Goal: Find specific page/section: Find specific page/section

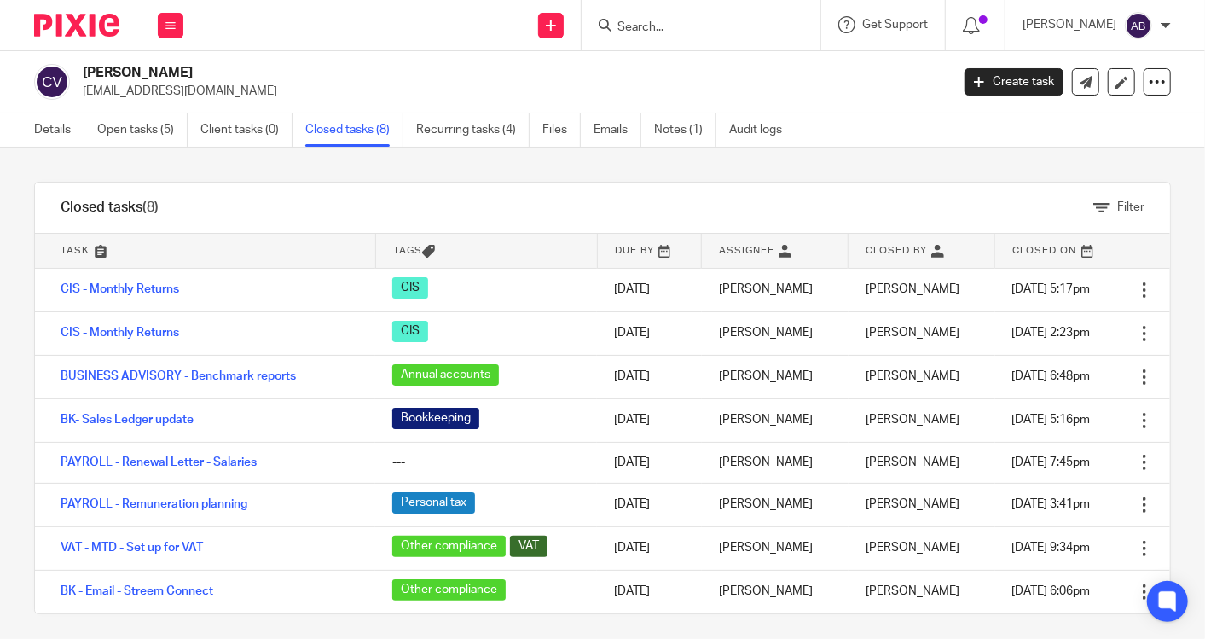
click at [734, 32] on input "Search" at bounding box center [693, 27] width 154 height 15
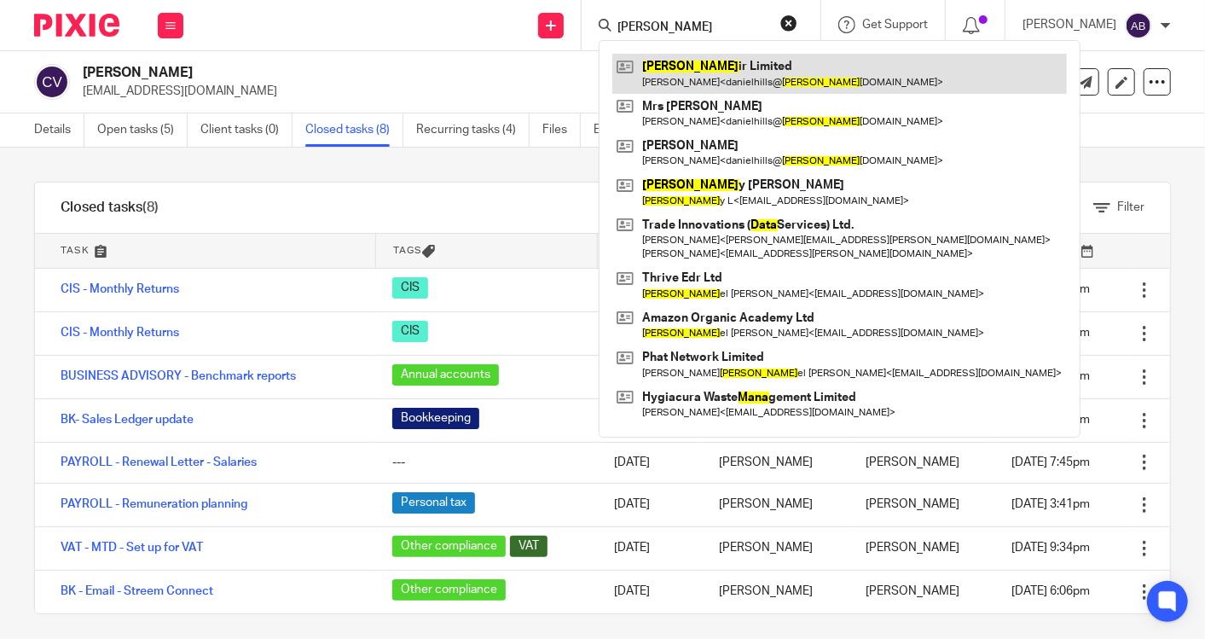
type input "dana"
click at [702, 59] on link at bounding box center [839, 73] width 455 height 39
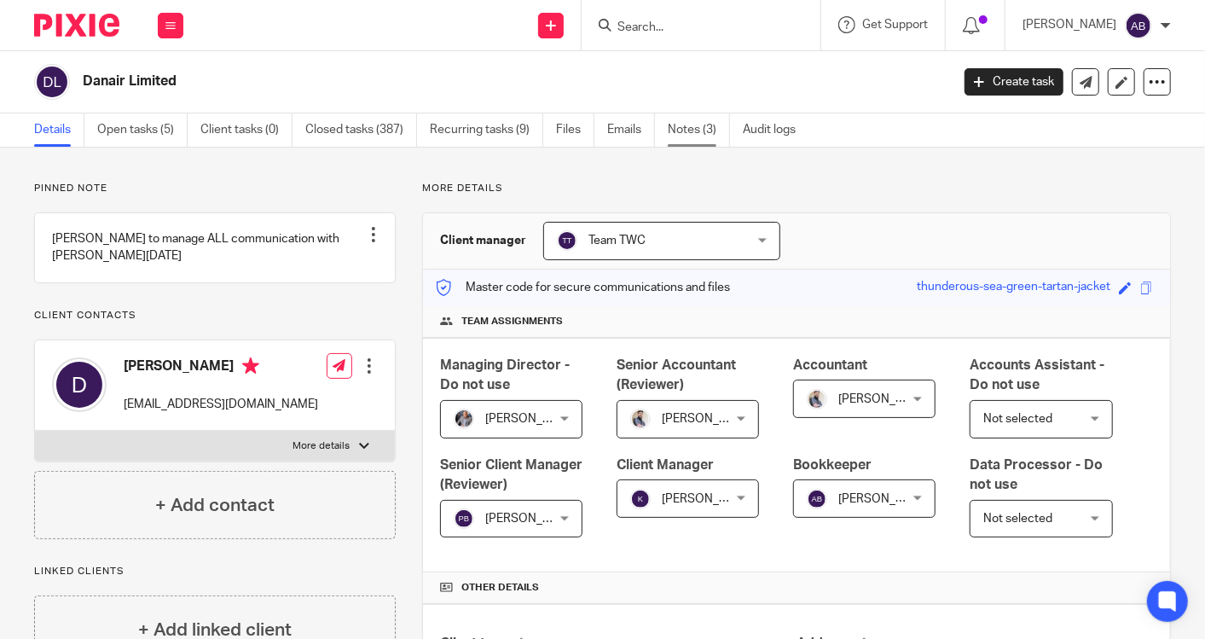
click at [684, 133] on link "Notes (3)" at bounding box center [699, 129] width 62 height 33
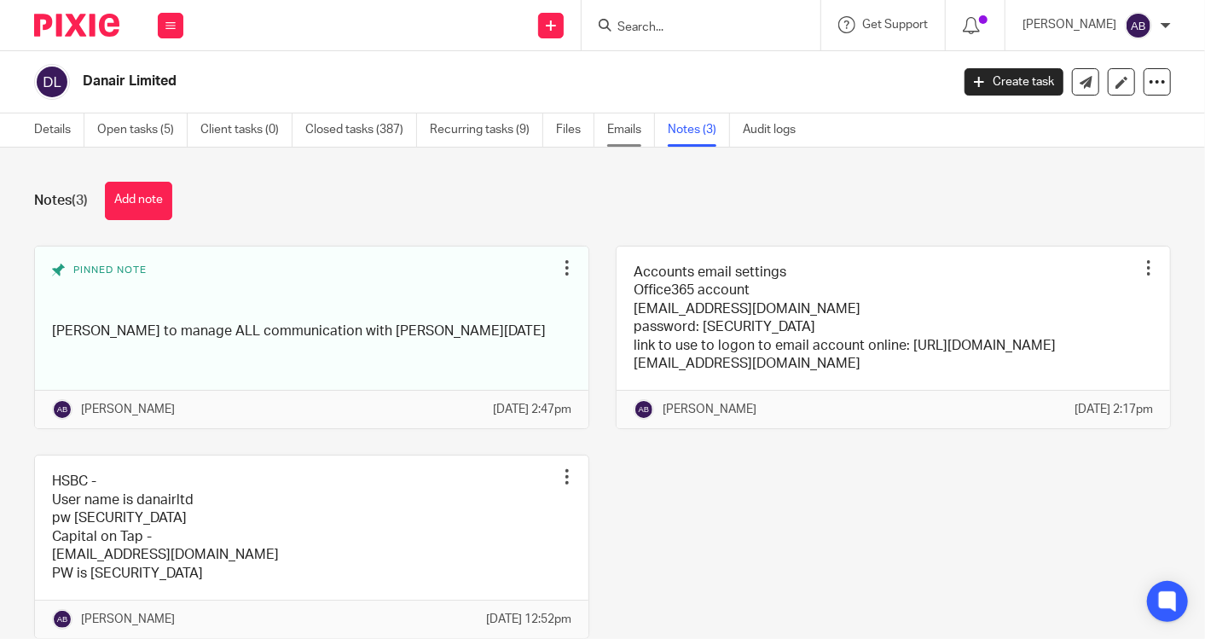
click at [622, 131] on link "Emails" at bounding box center [631, 129] width 48 height 33
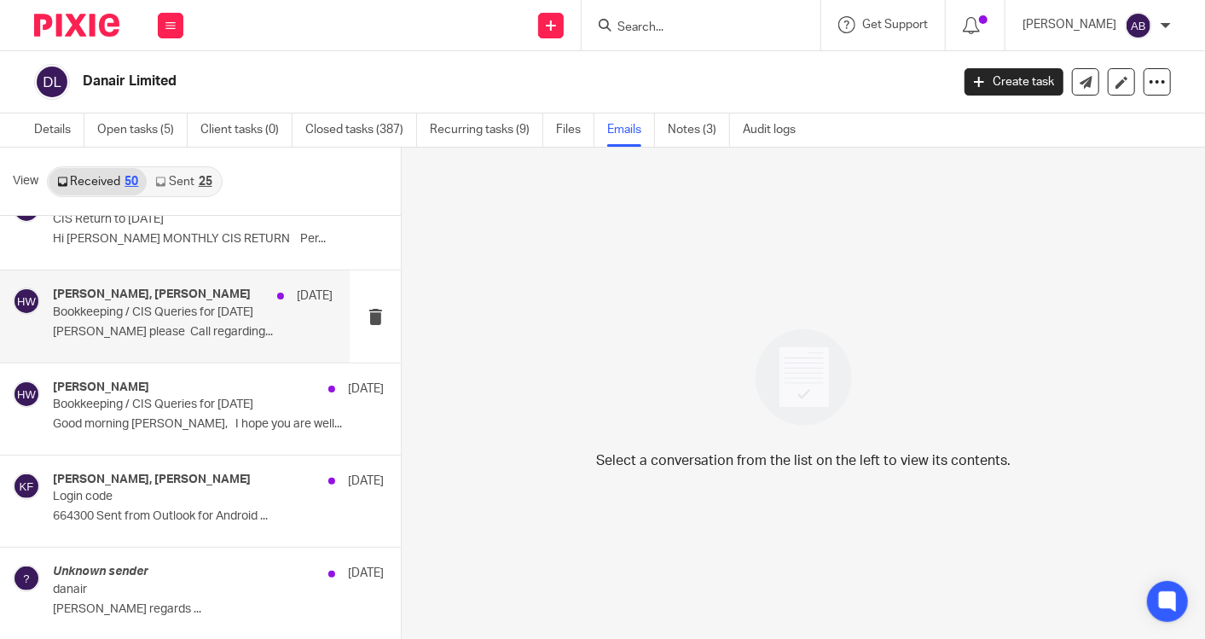
scroll to position [2108, 0]
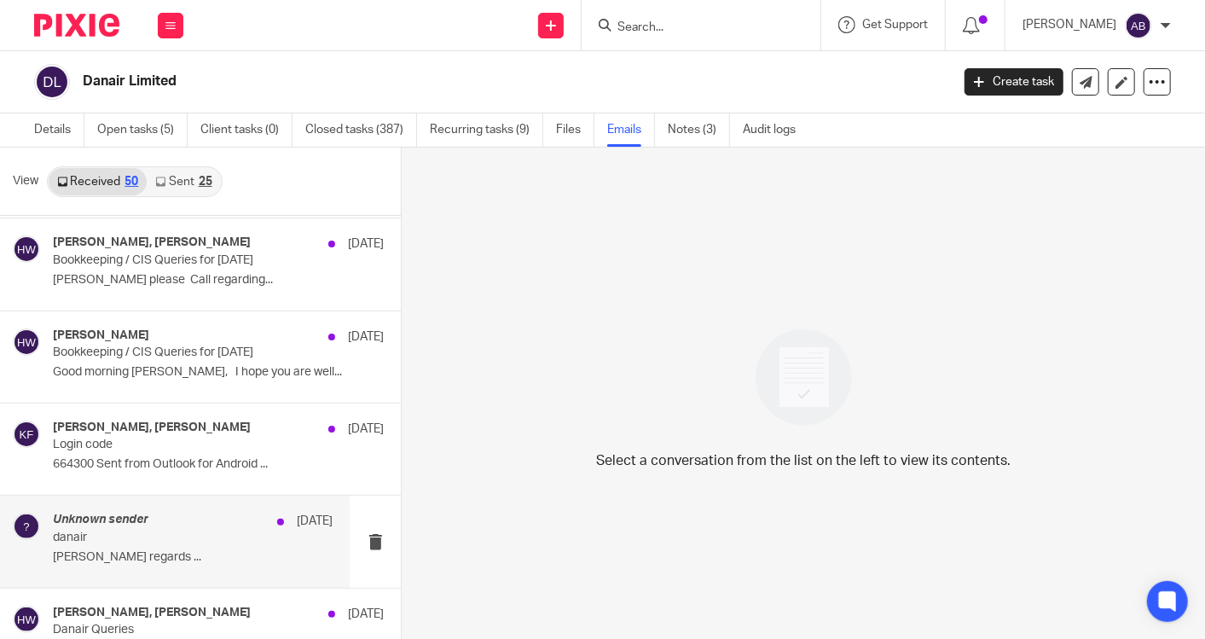
click at [119, 531] on p "danair" at bounding box center [164, 538] width 223 height 14
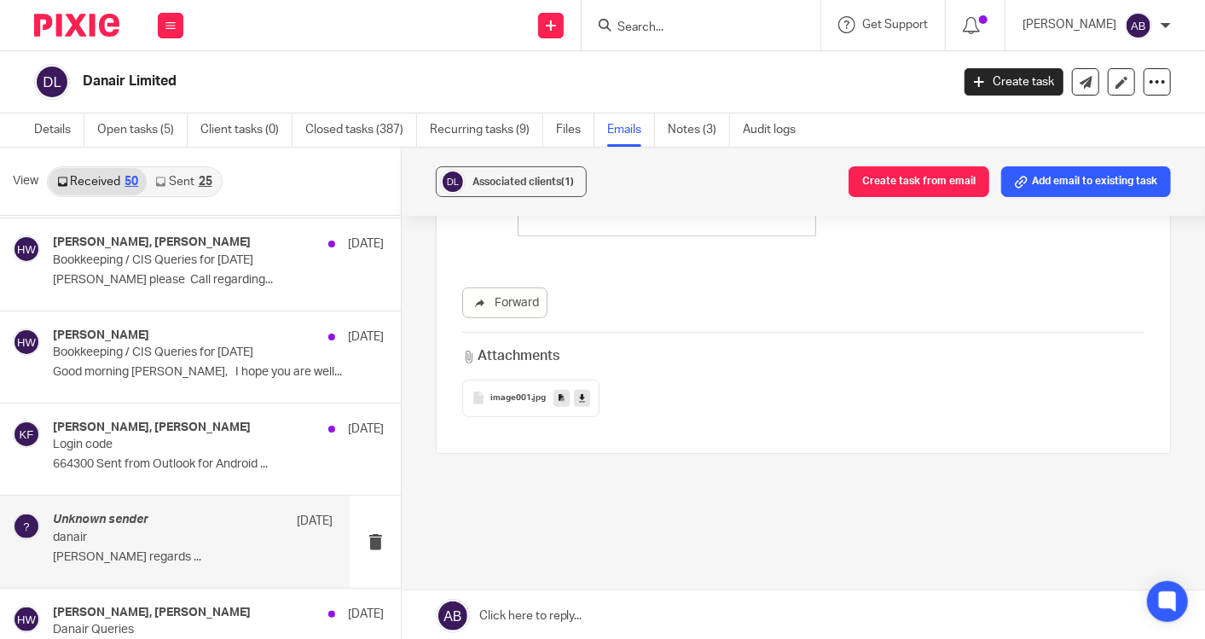
scroll to position [548, 0]
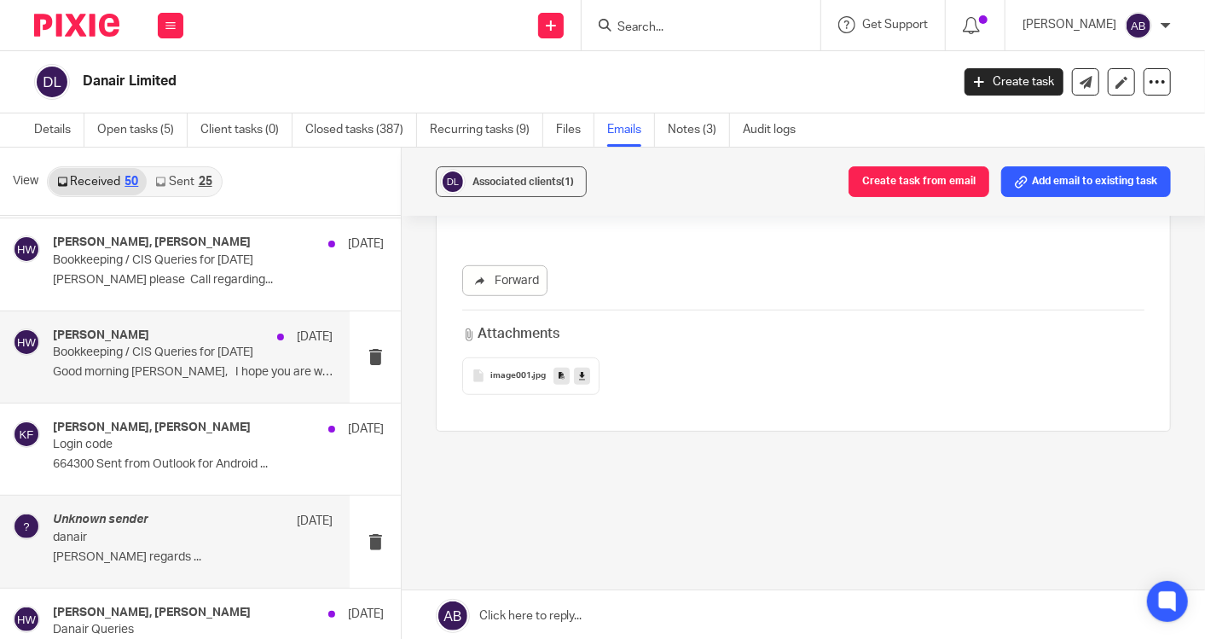
click at [116, 353] on p "Bookkeeping / CIS Queries for March 2025" at bounding box center [164, 352] width 223 height 14
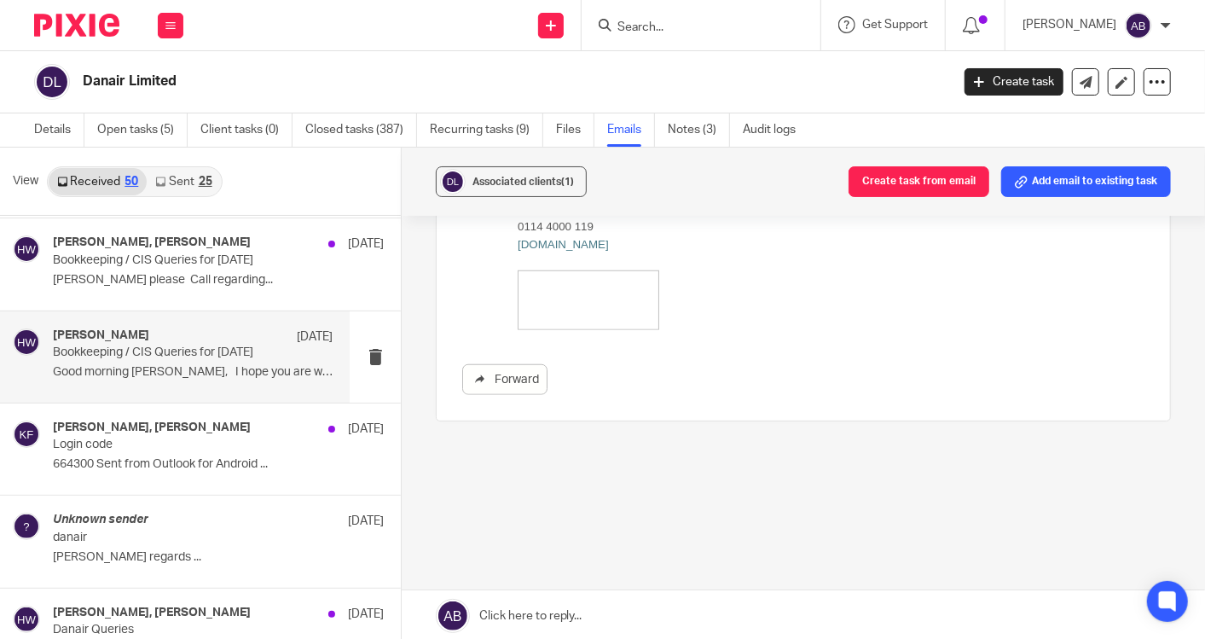
scroll to position [406, 0]
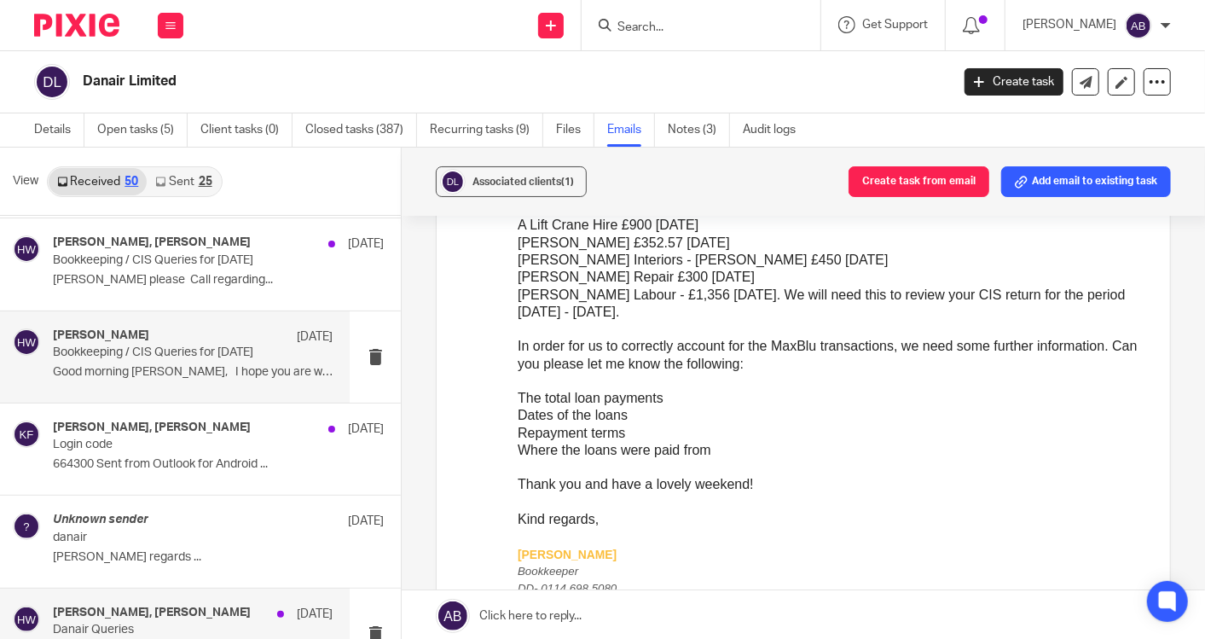
click at [138, 612] on div "Hannah Whitham, Kim Faulkner 25 Mar" at bounding box center [193, 614] width 280 height 17
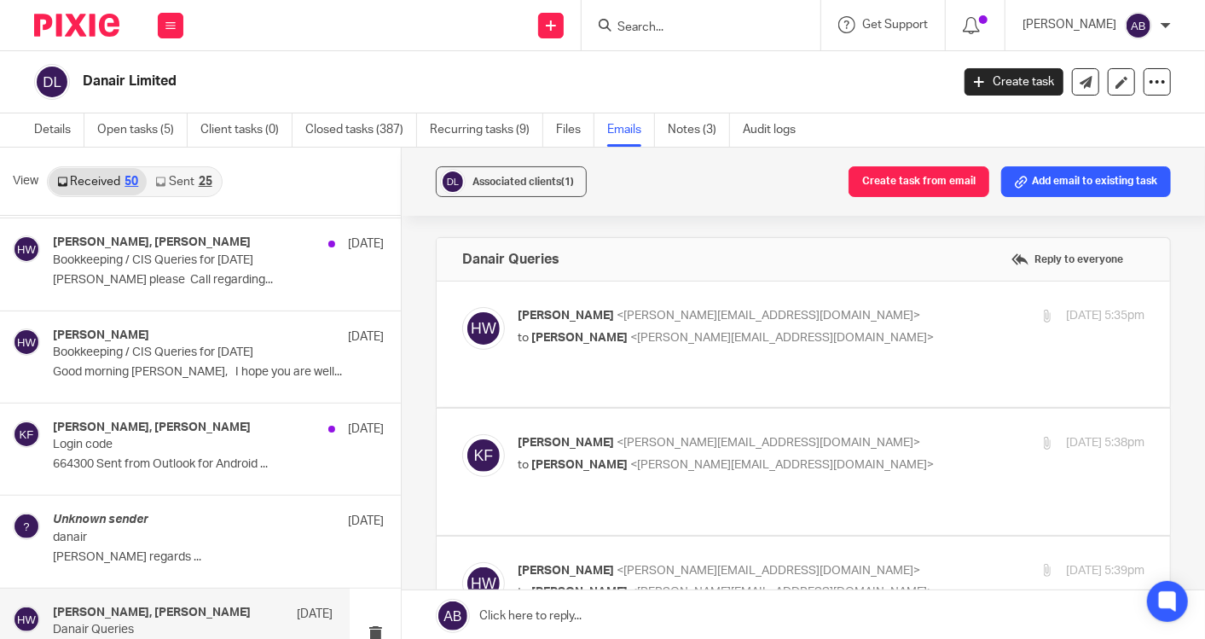
scroll to position [0, 0]
click at [896, 329] on p "to Kim Faulkner <kim@togetherwecount.co.uk>" at bounding box center [727, 338] width 418 height 18
checkbox input "true"
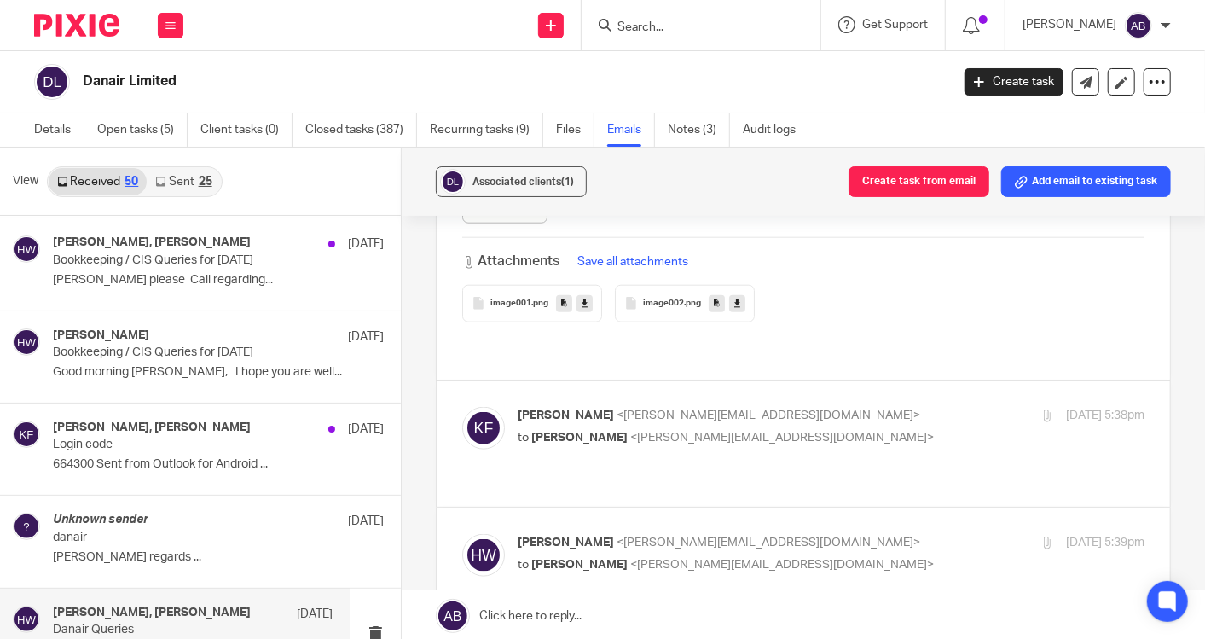
scroll to position [1042, 0]
click at [886, 428] on p "to Hannah Whitham <hannah@togetherwecount.co.uk>" at bounding box center [727, 437] width 418 height 18
checkbox input "true"
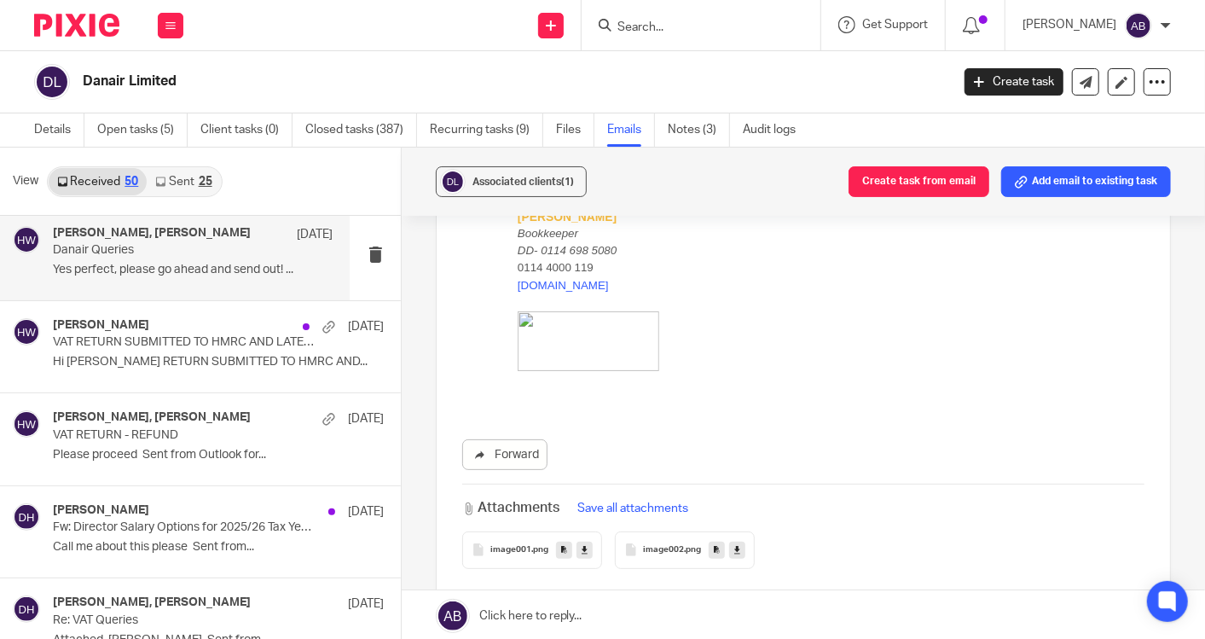
scroll to position [2463, 0]
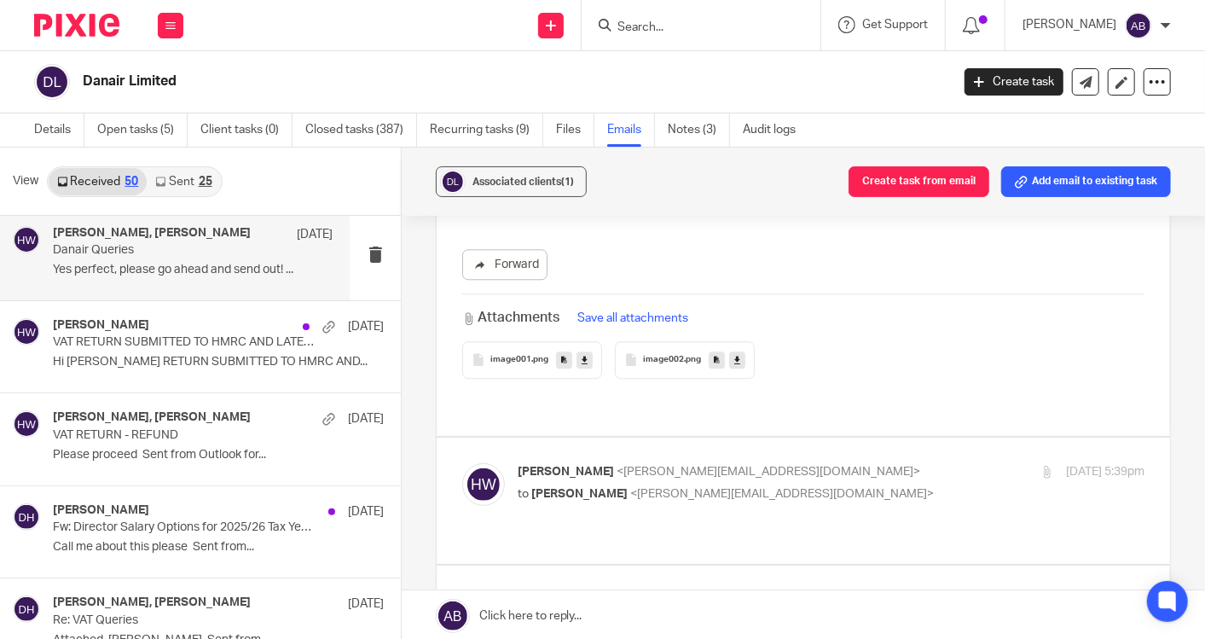
click at [913, 463] on p "Hannah Whitham <hannah@togetherwecount.co.uk>" at bounding box center [727, 472] width 418 height 18
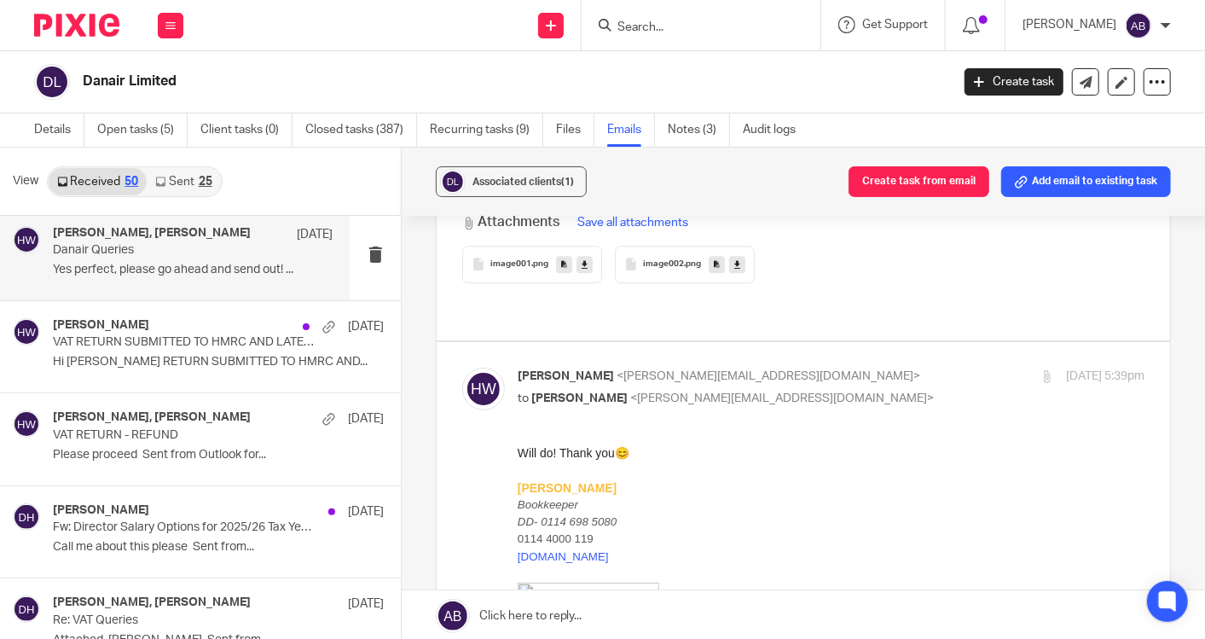
click at [894, 368] on p "Hannah Whitham <hannah@togetherwecount.co.uk>" at bounding box center [727, 377] width 418 height 18
checkbox input "false"
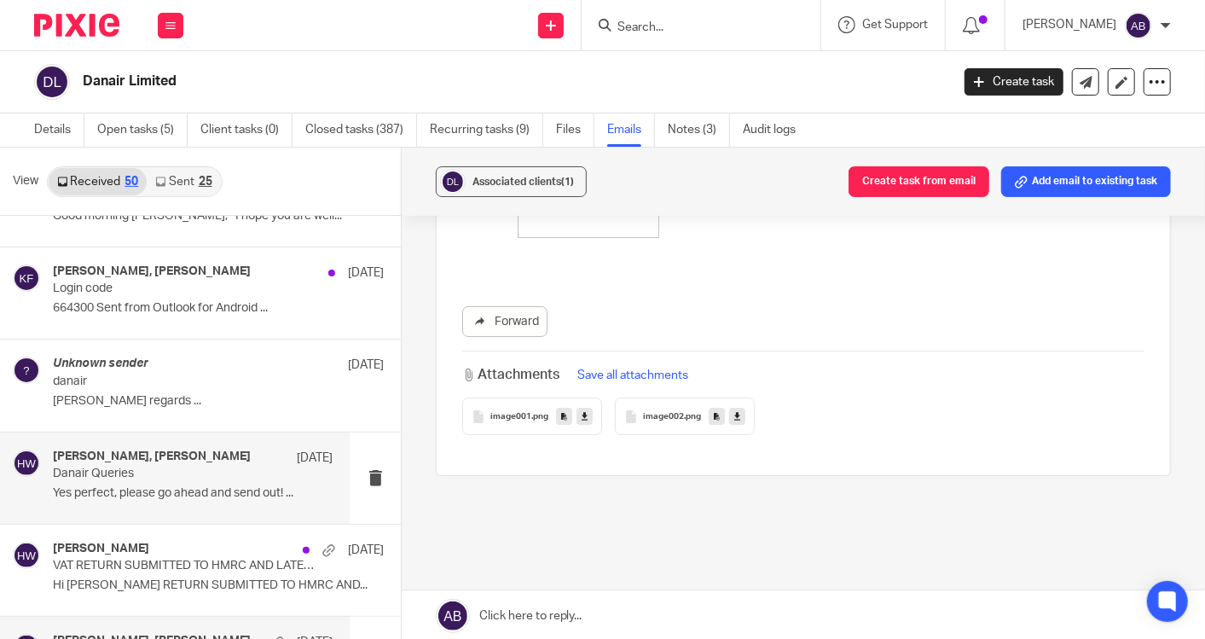
scroll to position [2203, 0]
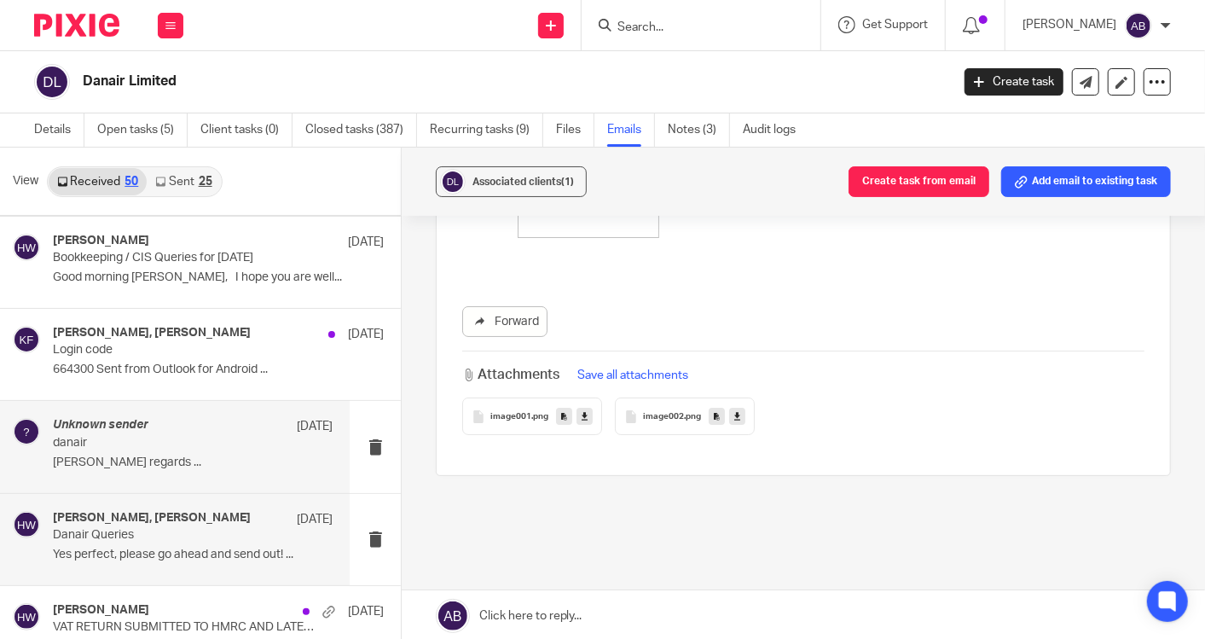
click at [184, 418] on div "Unknown sender 4 Apr" at bounding box center [193, 426] width 280 height 17
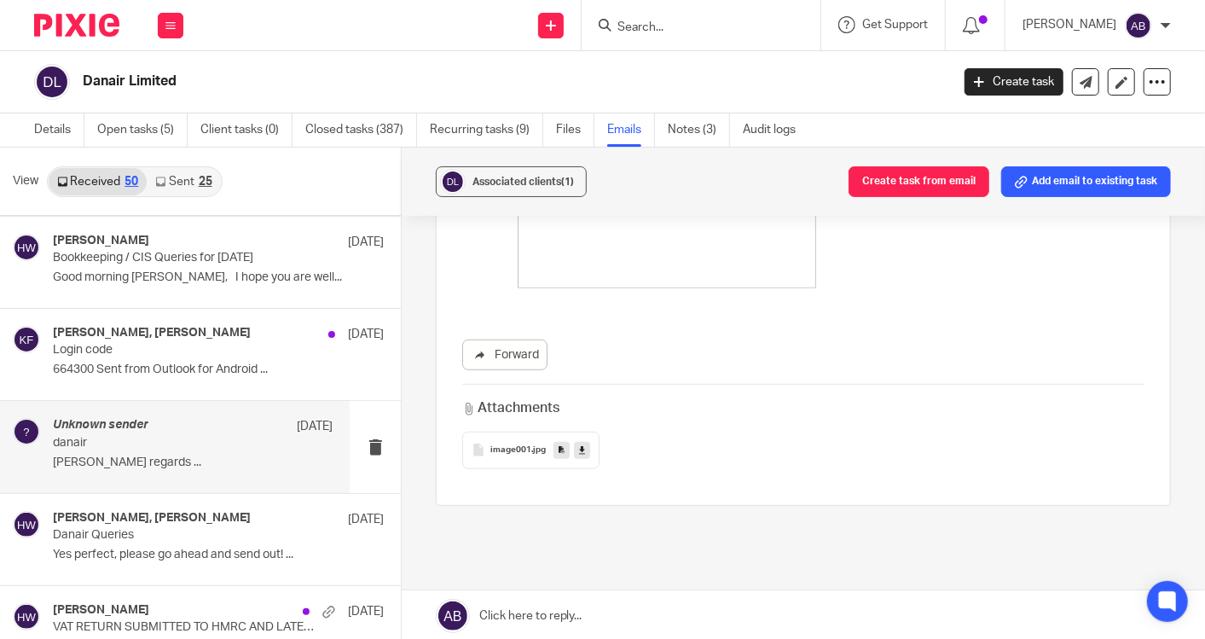
scroll to position [2108, 0]
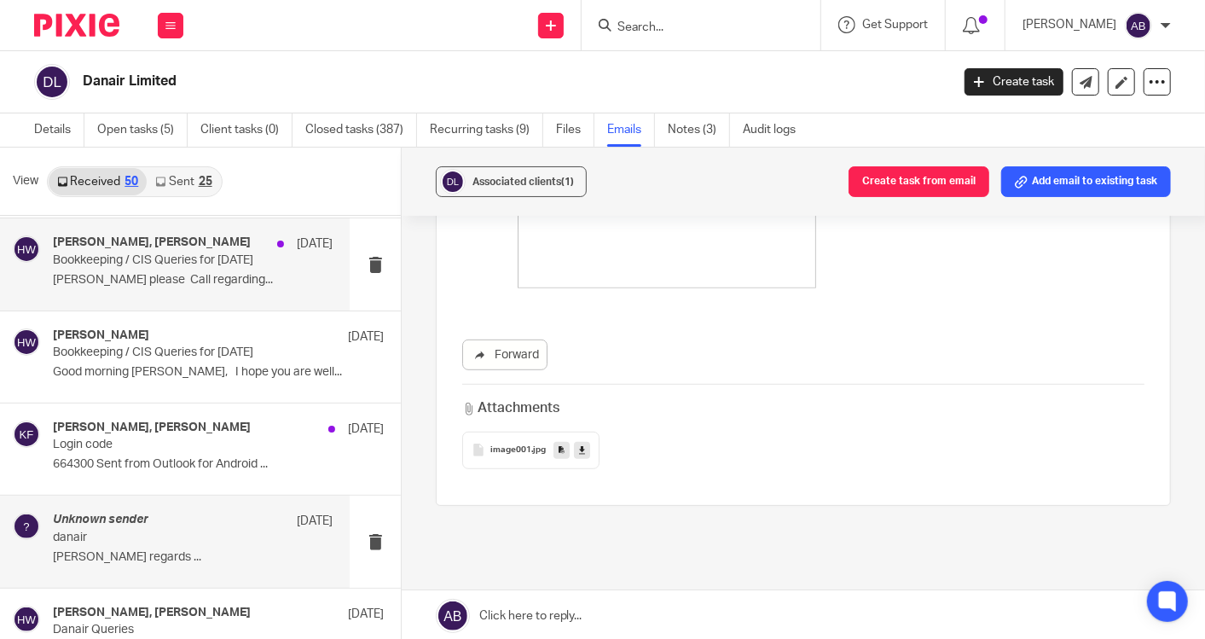
click at [179, 265] on div "Hannah Whitham, Daniel Hills 14 Apr Bookkeeping / CIS Queries for March 2025 Ha…" at bounding box center [193, 263] width 280 height 57
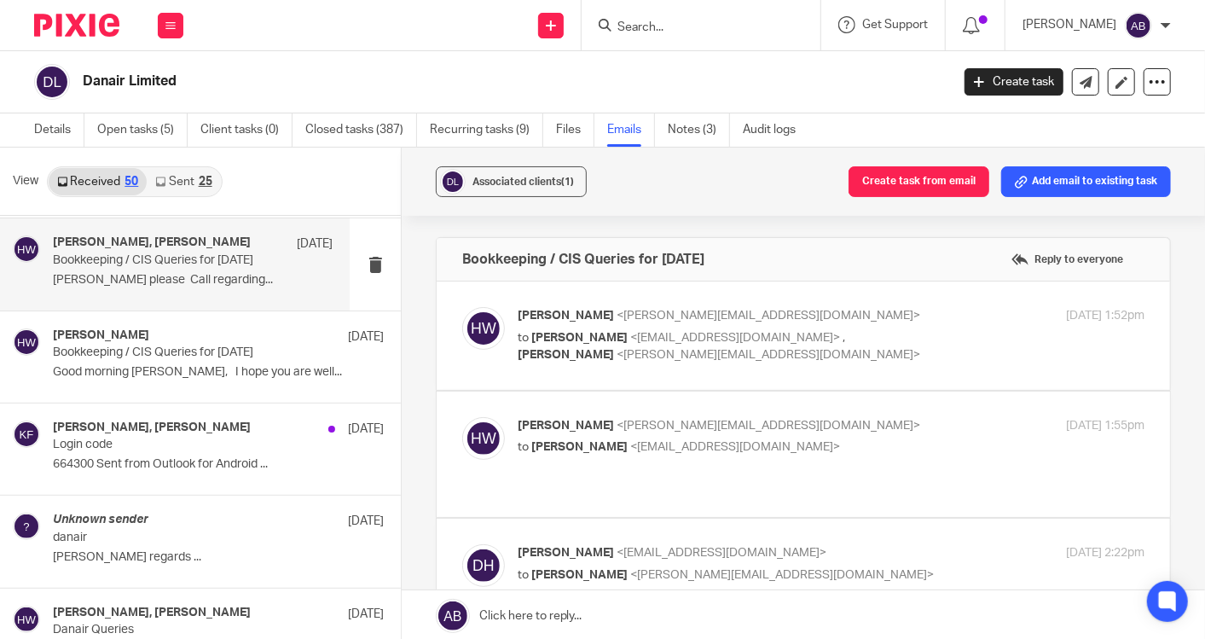
scroll to position [0, 0]
click at [911, 311] on p "Hannah Whitham <hannah@togetherwecount.co.uk>" at bounding box center [727, 316] width 418 height 18
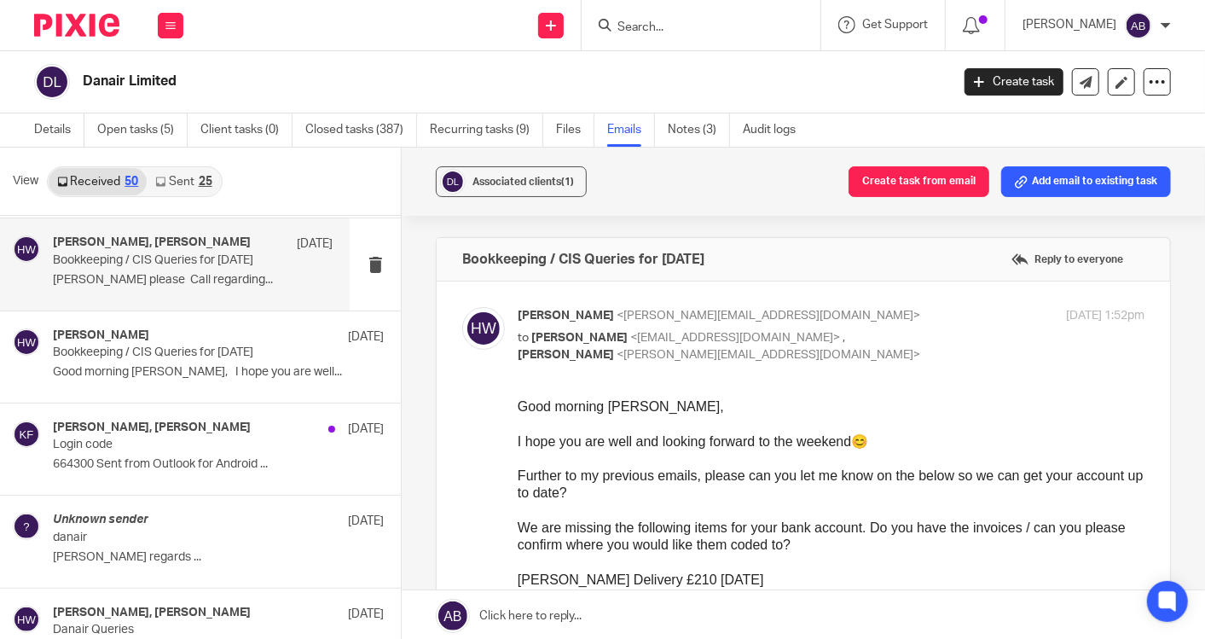
click at [936, 311] on div "11 Apr 2025 1:52pm" at bounding box center [1040, 316] width 209 height 18
checkbox input "false"
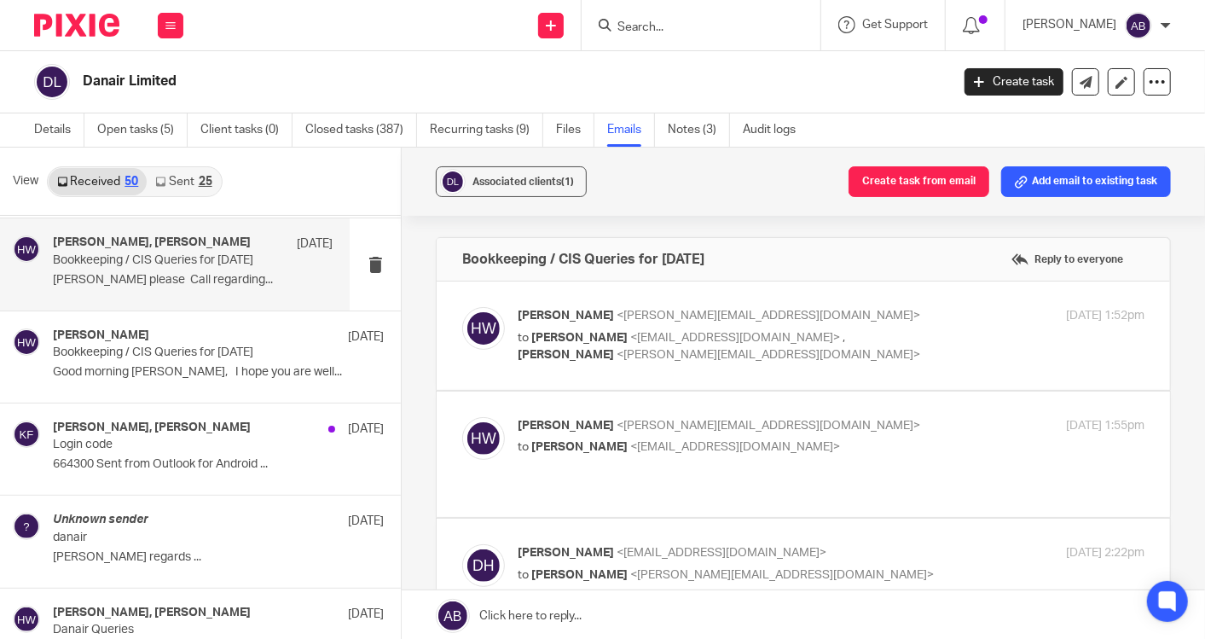
click at [827, 440] on p "to Daniel Hills <danielhills@danairlimited.com>" at bounding box center [727, 447] width 418 height 18
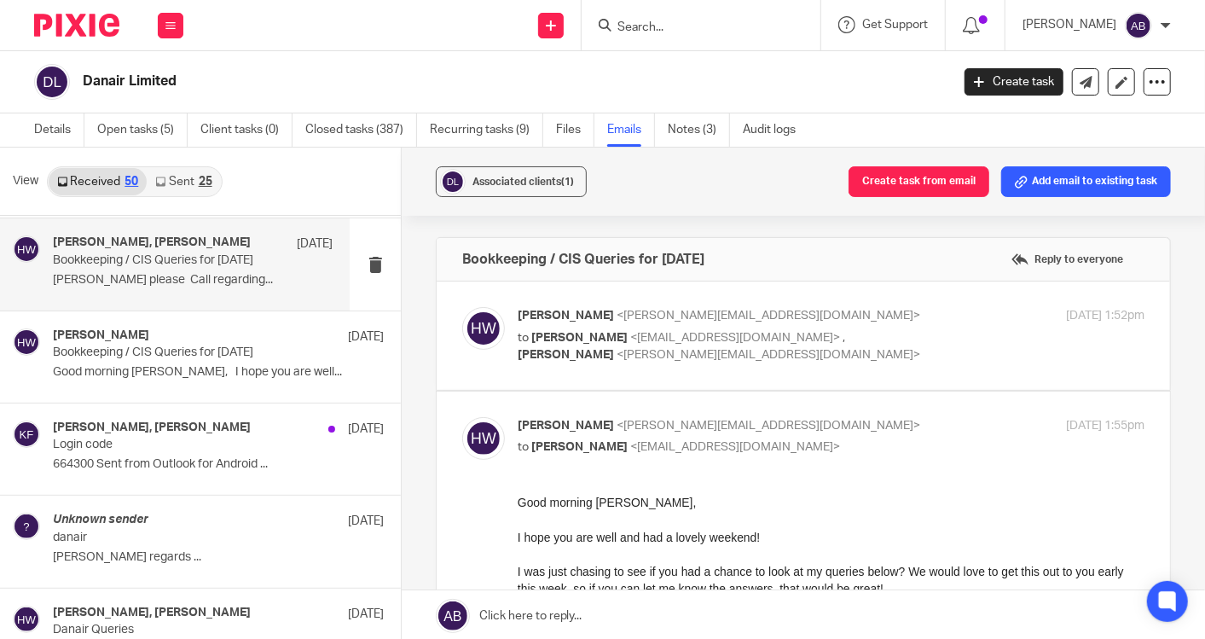
click at [834, 440] on p "to Daniel Hills <danielhills@danairlimited.com>" at bounding box center [727, 447] width 418 height 18
checkbox input "false"
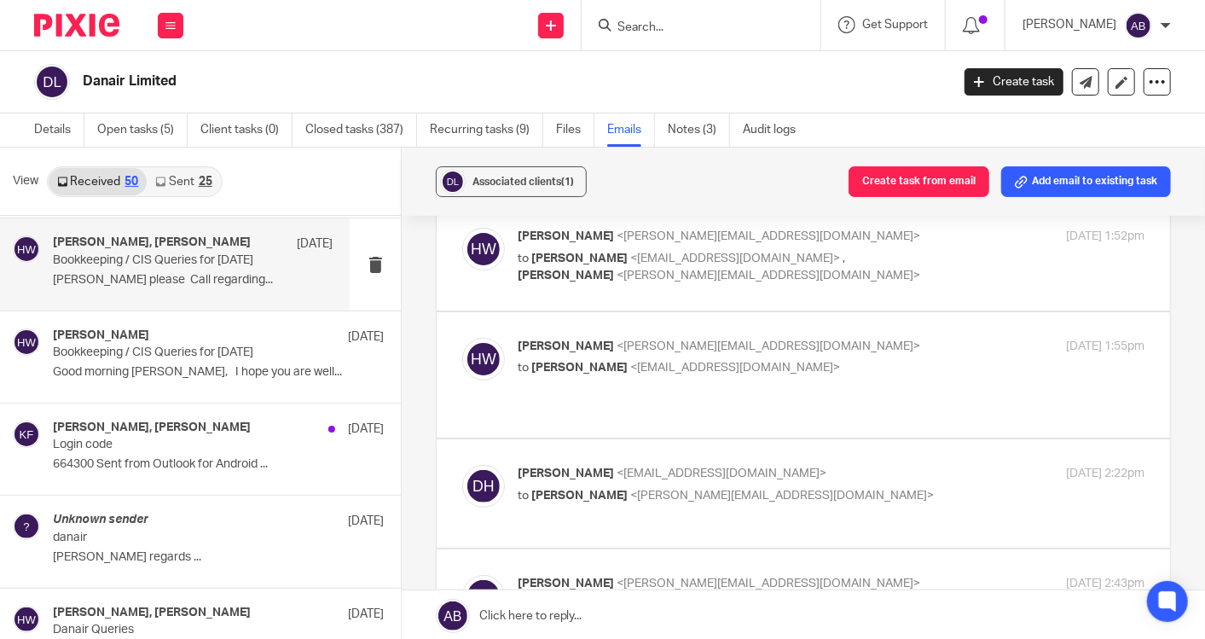
scroll to position [189, 0]
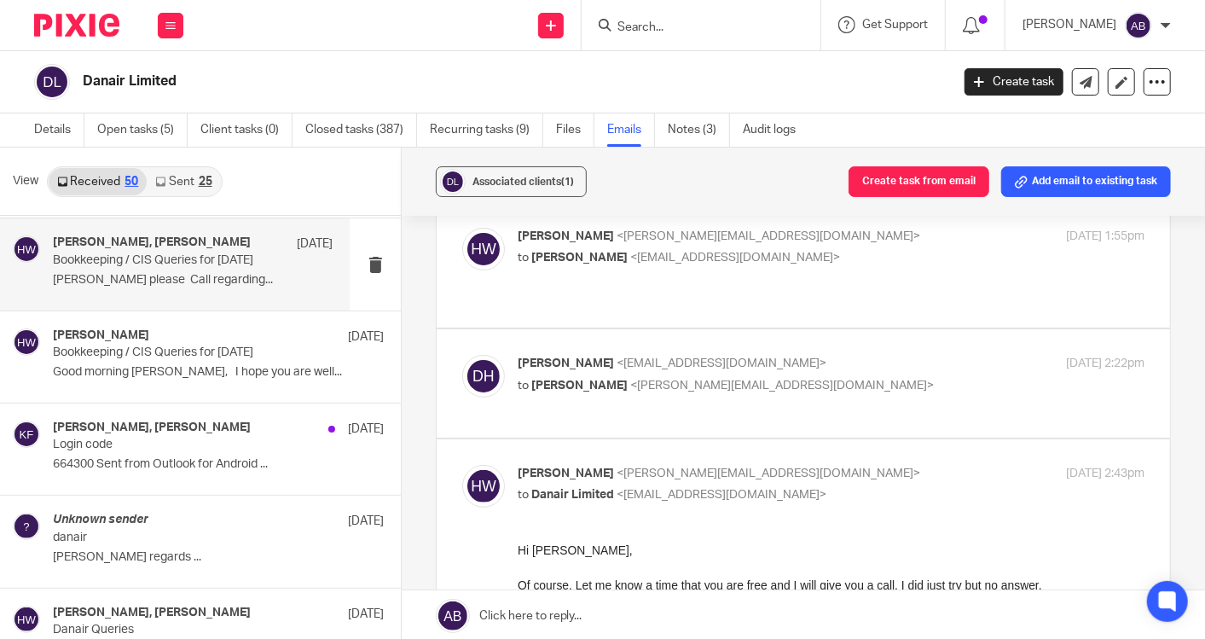
click at [861, 356] on div "Daniel Hills <danielhills@danairlimited.com> to Hannah Whitham <hannah@together…" at bounding box center [727, 374] width 418 height 39
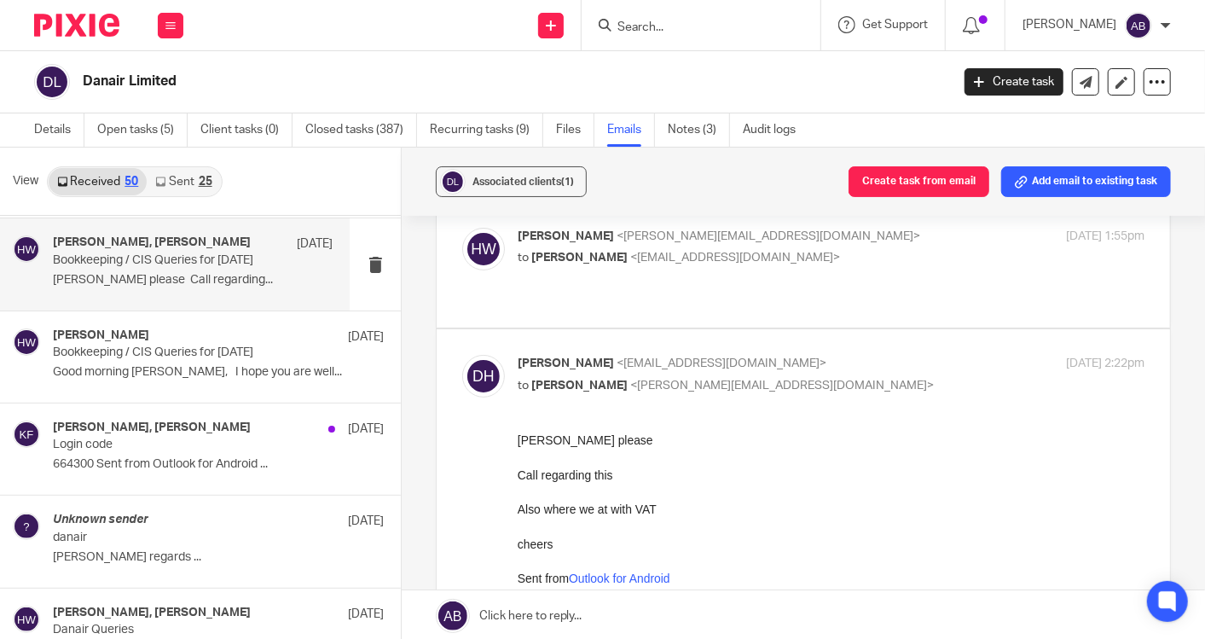
scroll to position [0, 0]
click at [873, 377] on p "to Hannah Whitham <hannah@togetherwecount.co.uk>" at bounding box center [727, 386] width 418 height 18
checkbox input "false"
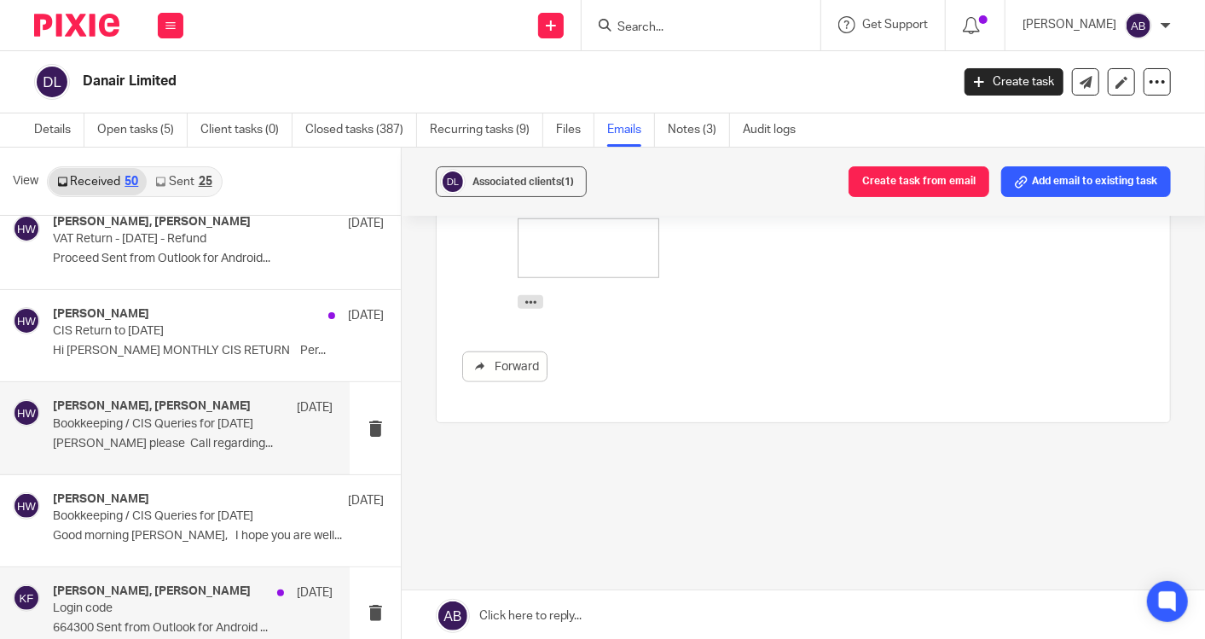
scroll to position [1919, 0]
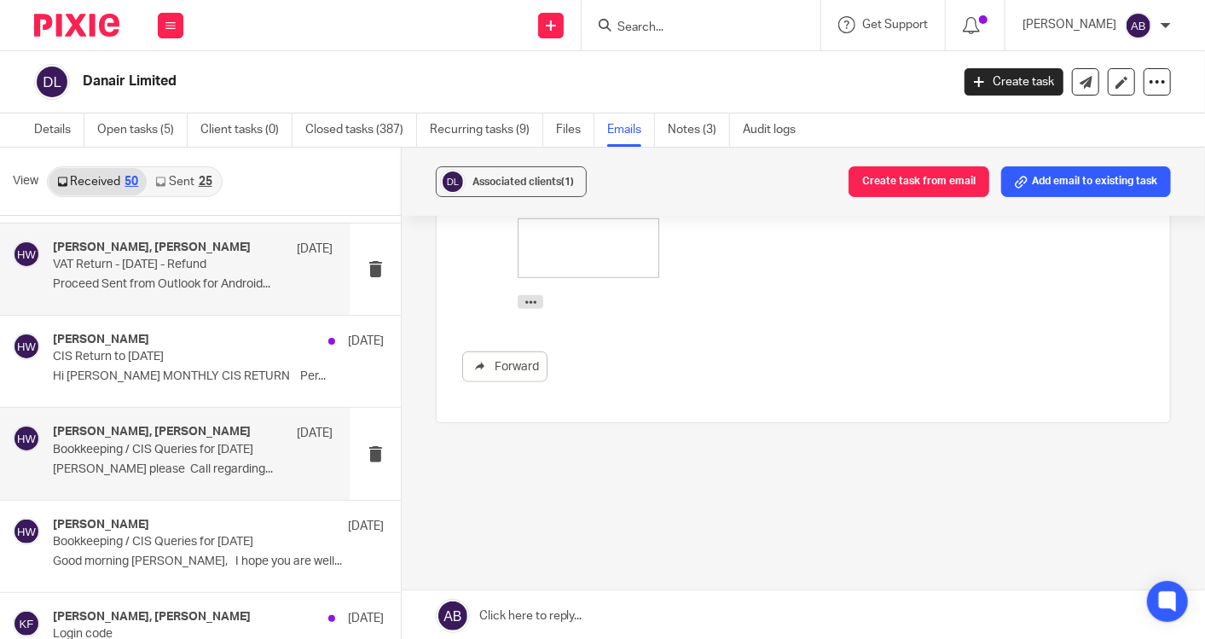
click at [202, 280] on p "Proceed Sent from Outlook for Android..." at bounding box center [193, 284] width 280 height 14
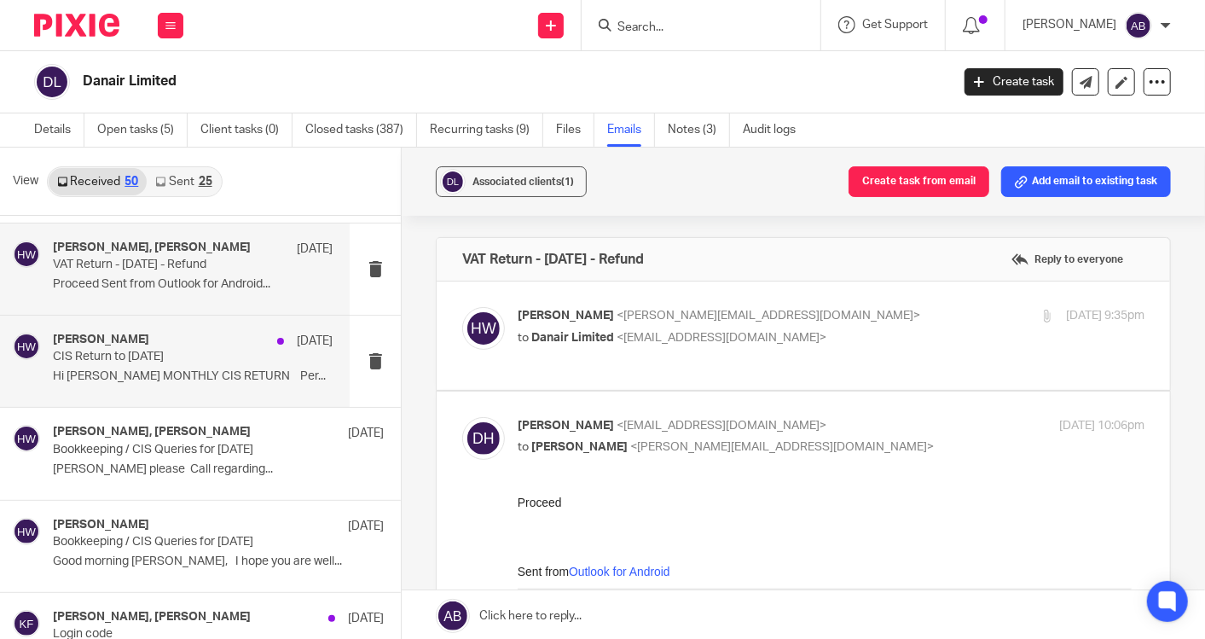
scroll to position [0, 0]
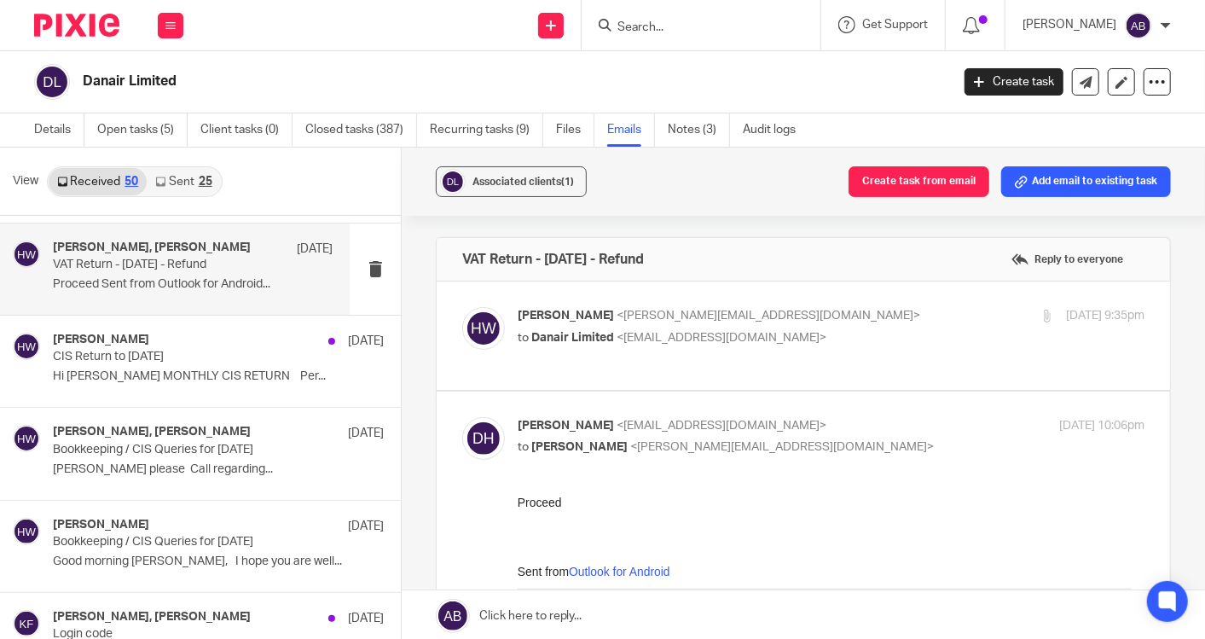
click at [860, 341] on p "to Danair Limited <danielhills@danairlimited.com>" at bounding box center [727, 338] width 418 height 18
checkbox input "true"
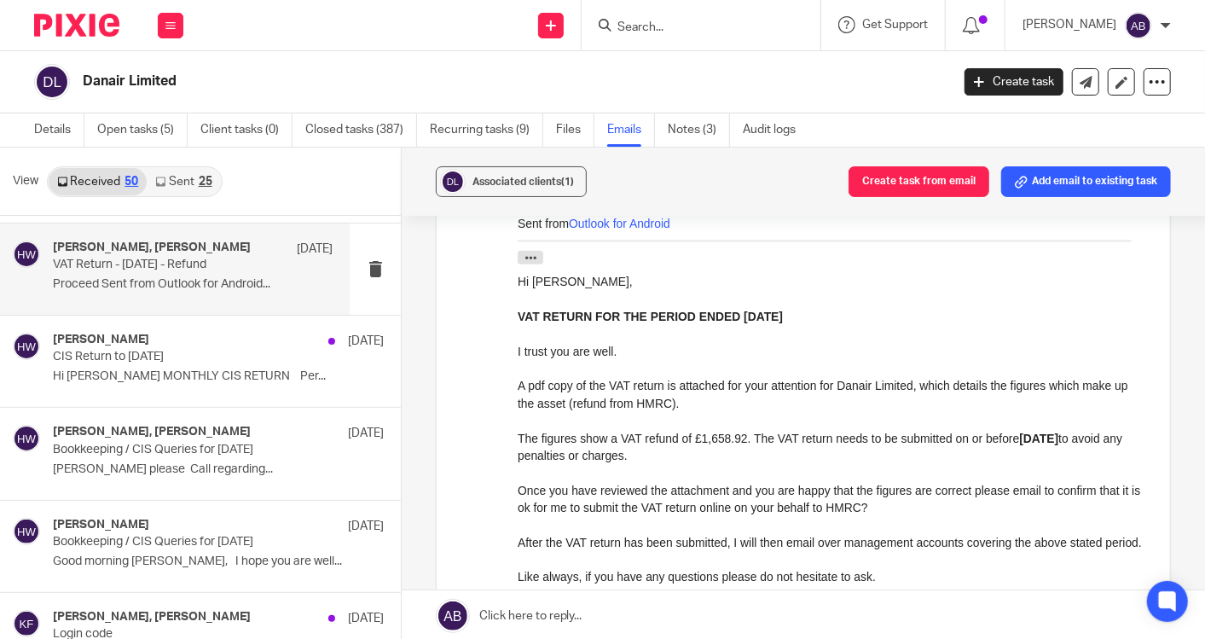
scroll to position [1137, 0]
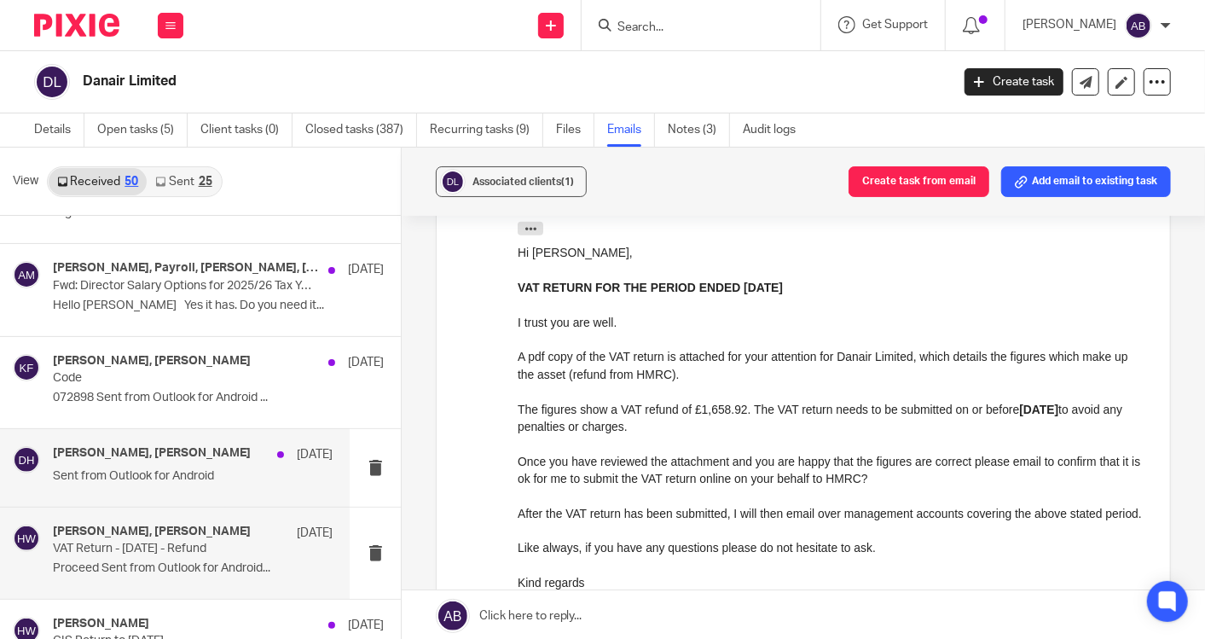
click at [138, 469] on p "Sent from Outlook for Android" at bounding box center [193, 476] width 280 height 14
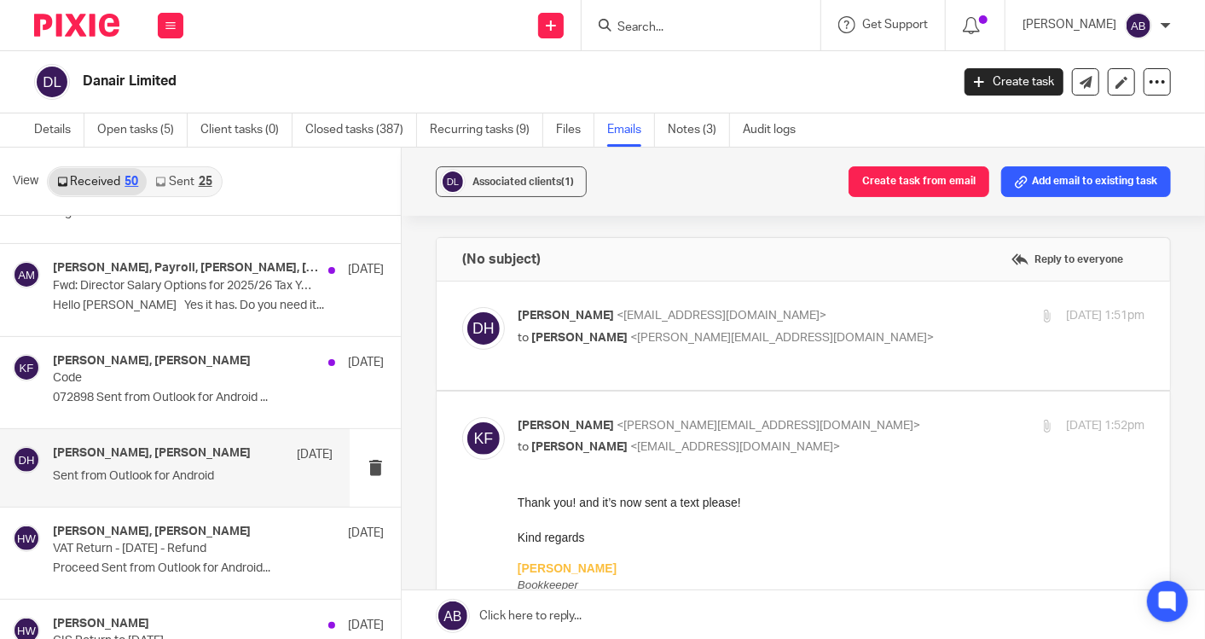
click at [846, 323] on p "Daniel Hills <danielhills@danairlimited.com>" at bounding box center [727, 316] width 418 height 18
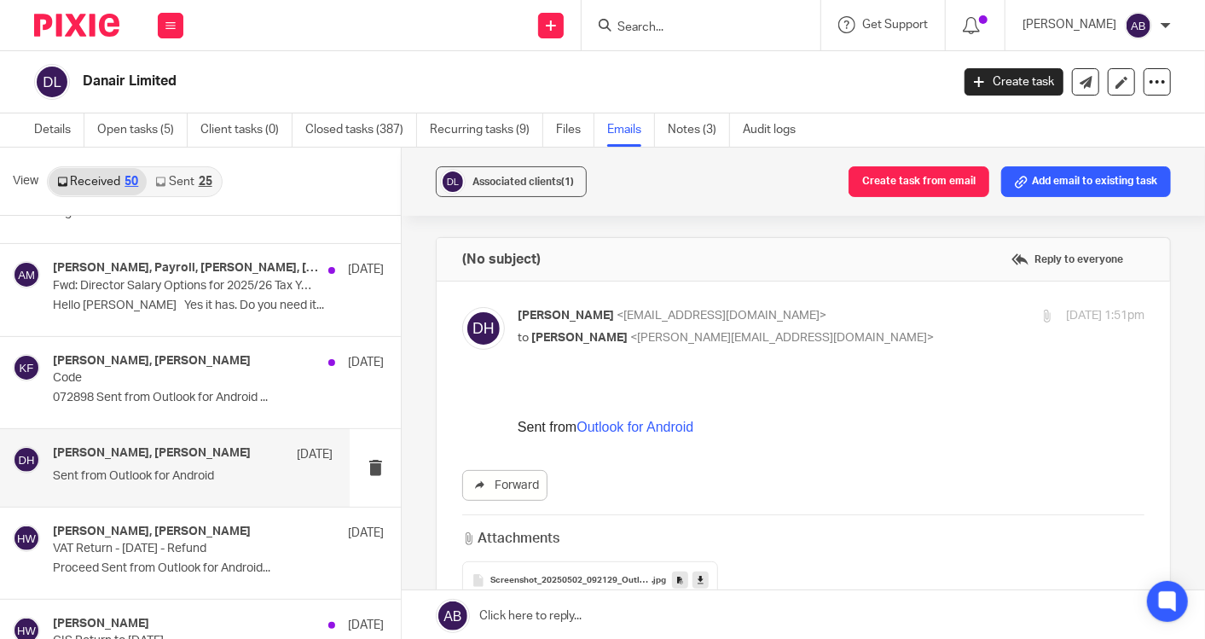
click at [862, 317] on p "Daniel Hills <danielhills@danairlimited.com>" at bounding box center [727, 316] width 418 height 18
checkbox input "false"
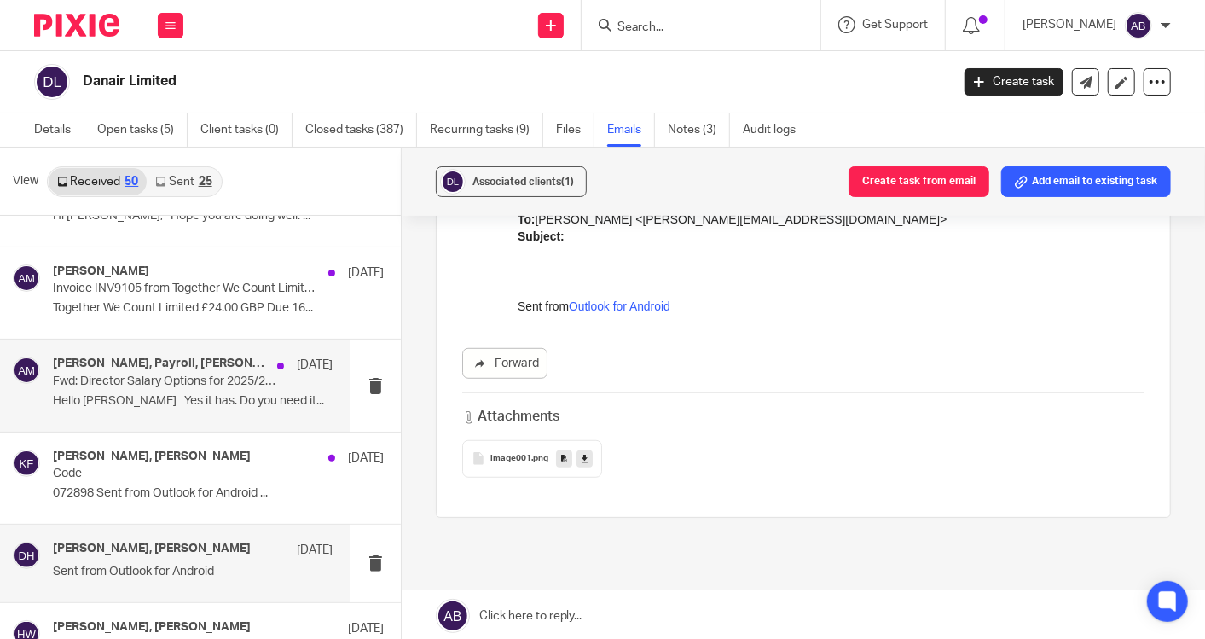
click at [183, 398] on p "Hello Aaron Yes it has. Do you need it..." at bounding box center [193, 401] width 280 height 14
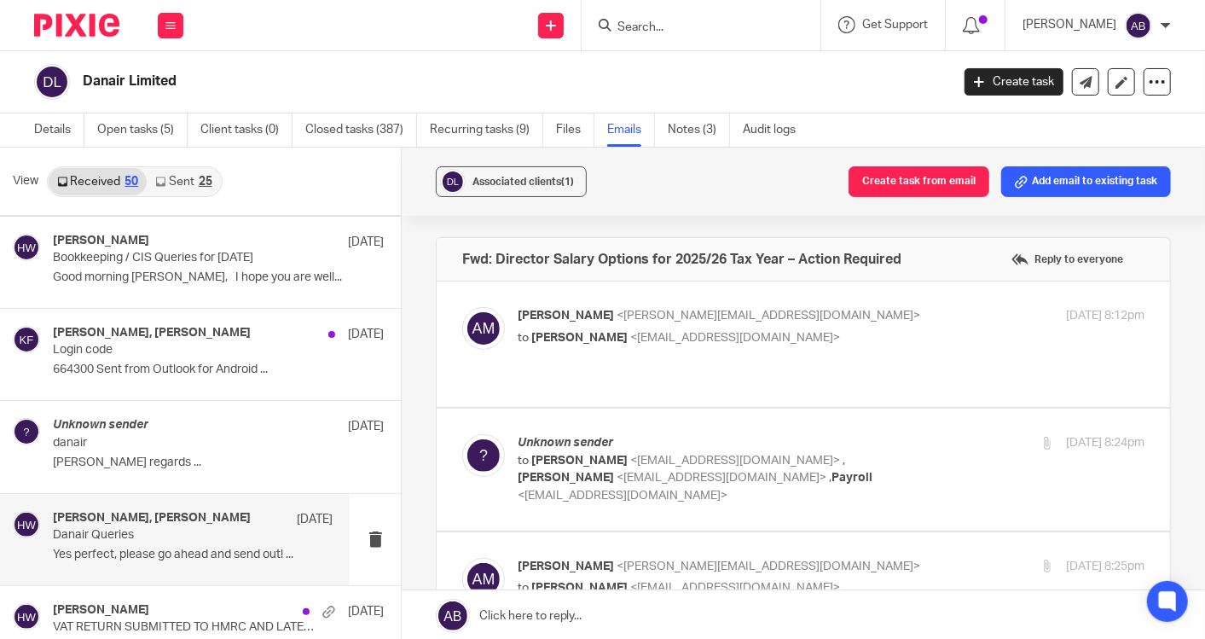
click at [167, 516] on h4 "Hannah Whitham, Kim Faulkner" at bounding box center [152, 518] width 198 height 14
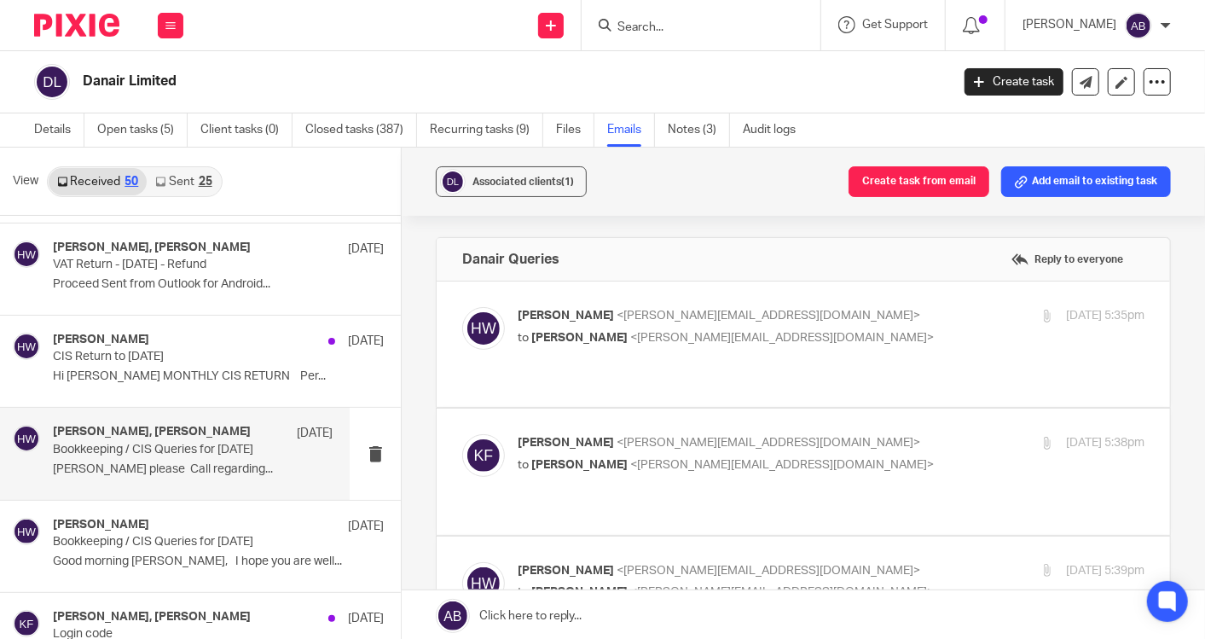
click at [152, 448] on p "Bookkeeping / CIS Queries for March 2025" at bounding box center [164, 450] width 223 height 14
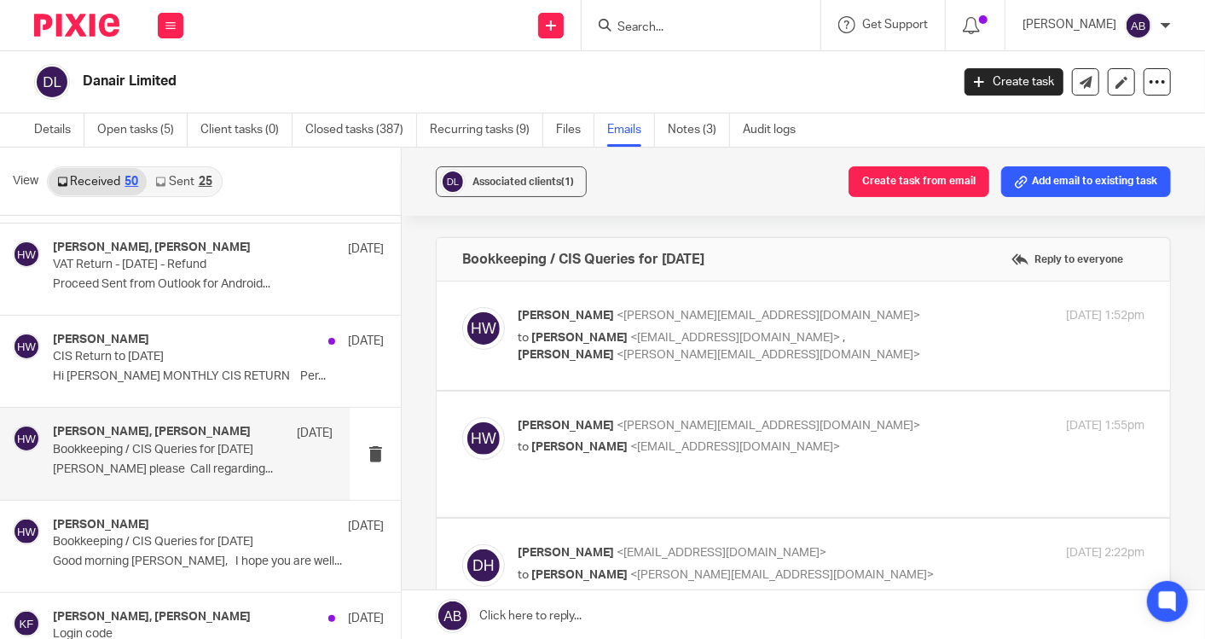
click at [902, 338] on p "to Daniel Hills <danielhills@danairlimited.com> , Kim Faulkner <kim@togetherwec…" at bounding box center [727, 346] width 418 height 35
checkbox input "true"
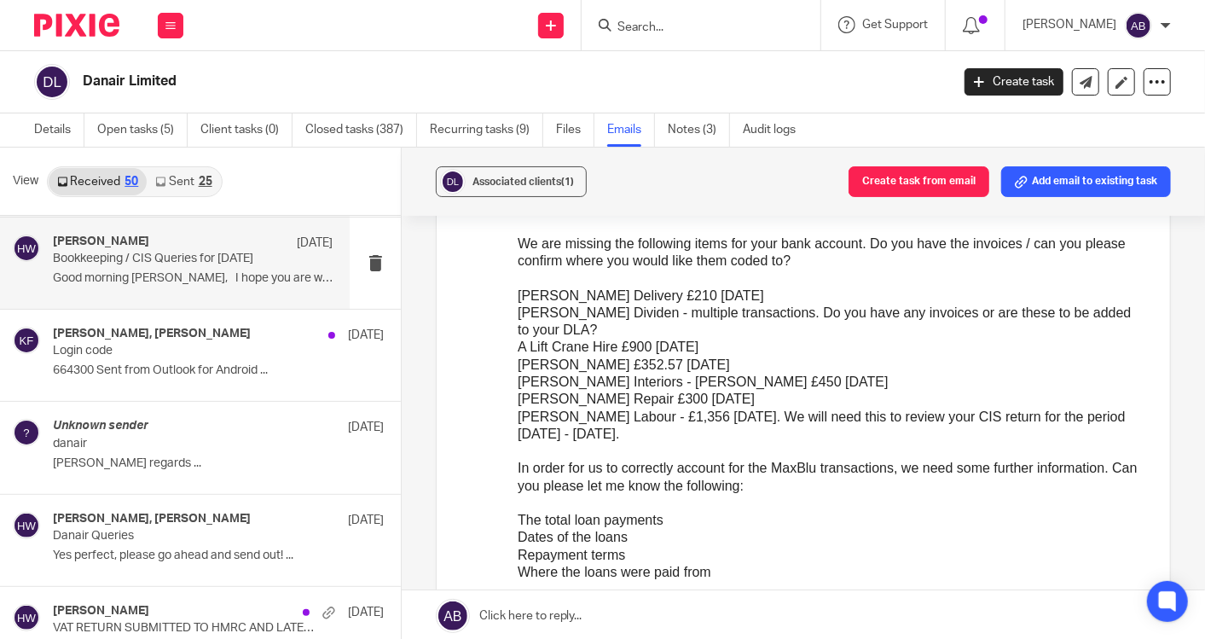
scroll to position [2203, 0]
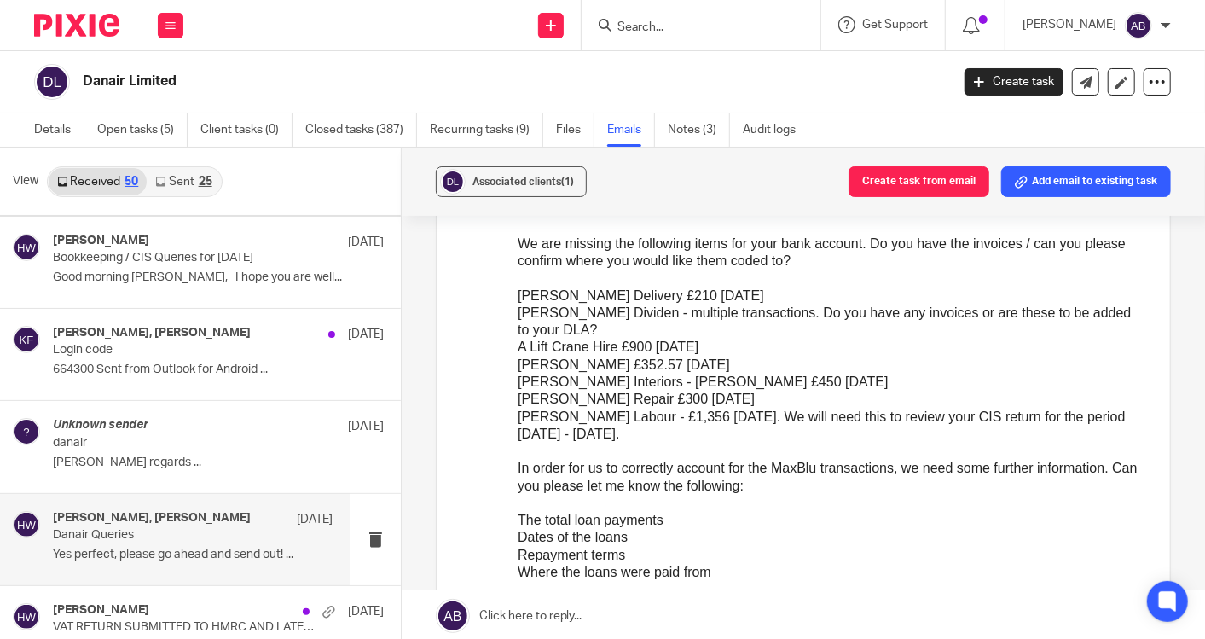
click at [168, 528] on p "Danair Queries" at bounding box center [164, 535] width 223 height 14
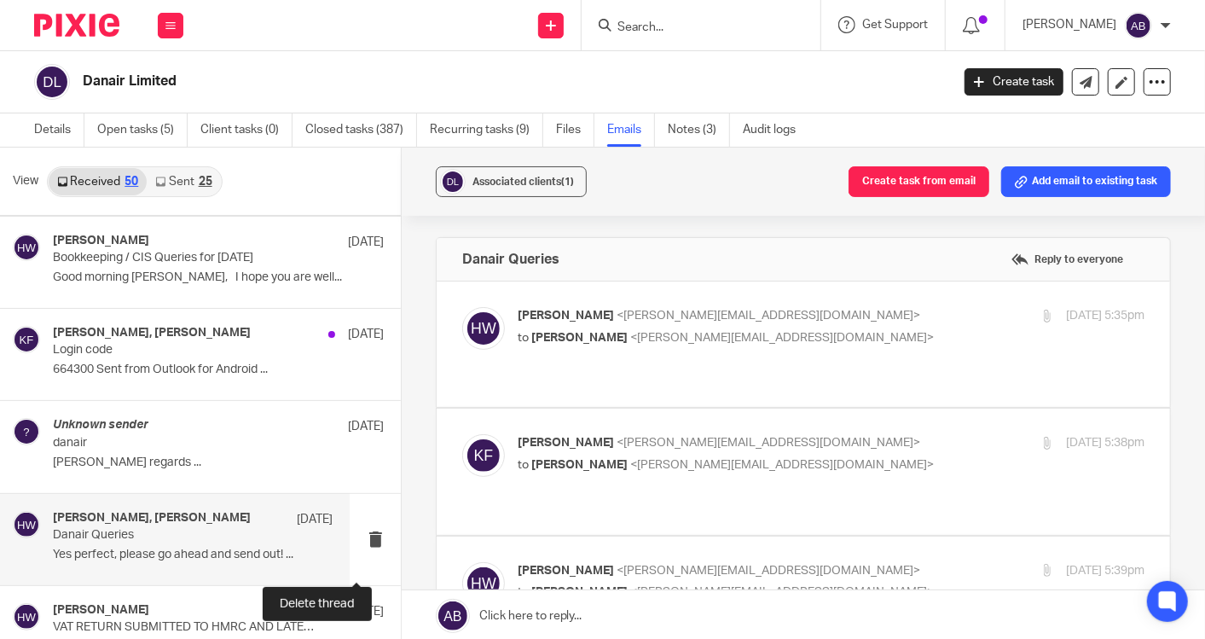
scroll to position [0, 0]
click at [140, 534] on p "Danair Queries" at bounding box center [164, 535] width 223 height 14
drag, startPoint x: 849, startPoint y: 343, endPoint x: 836, endPoint y: 351, distance: 15.4
click at [850, 342] on p "to Kim Faulkner <kim@togetherwecount.co.uk>" at bounding box center [727, 338] width 418 height 18
checkbox input "true"
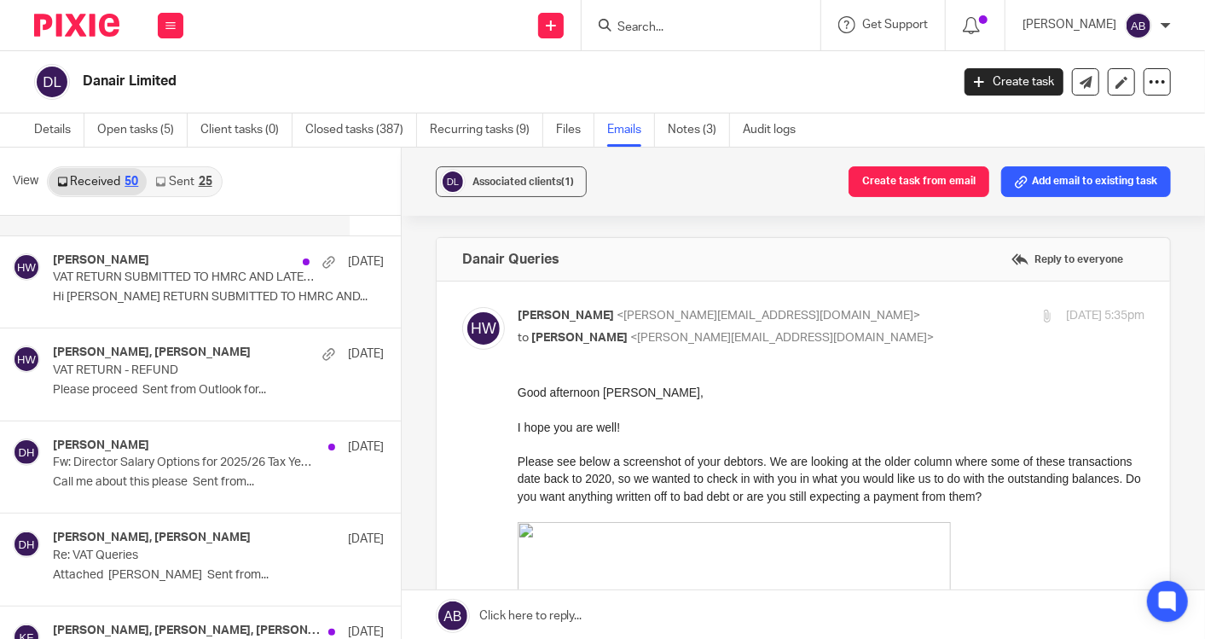
scroll to position [2583, 0]
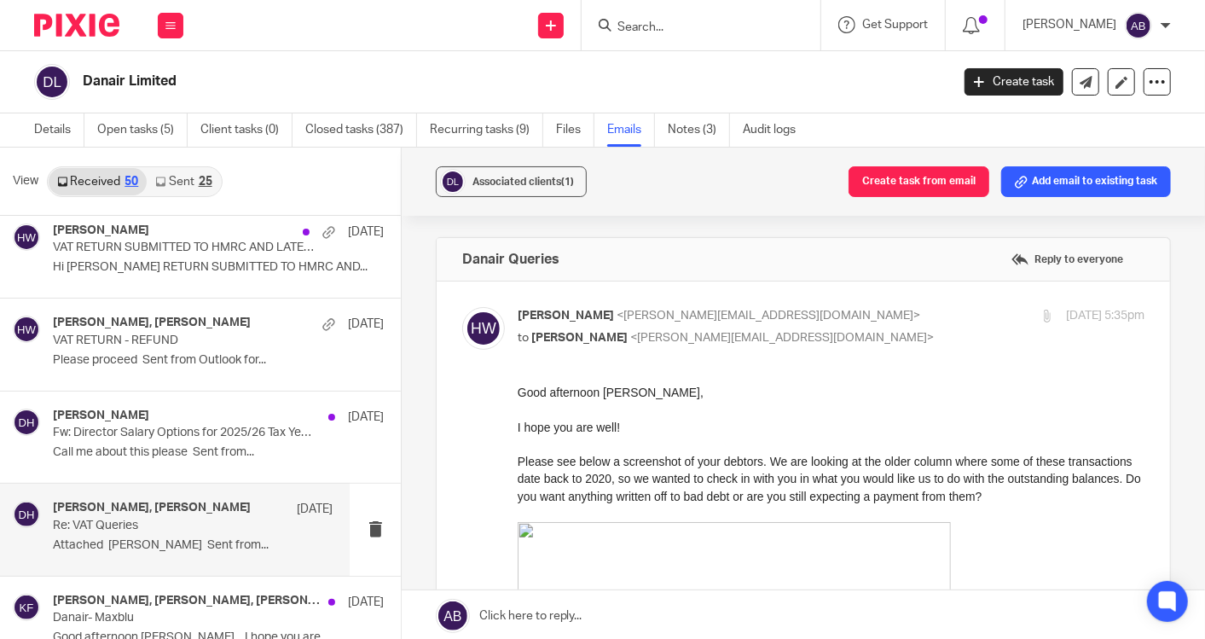
click at [171, 528] on div "Hannah Whitham, Daniel Hills 14 Mar Re: VAT Queries Attached Hannah Sent from..." at bounding box center [193, 529] width 280 height 57
click at [154, 594] on h4 "Hannah Whitham, Aaron Mcleish, Daniel Hills, Kim Faulkner" at bounding box center [161, 601] width 216 height 14
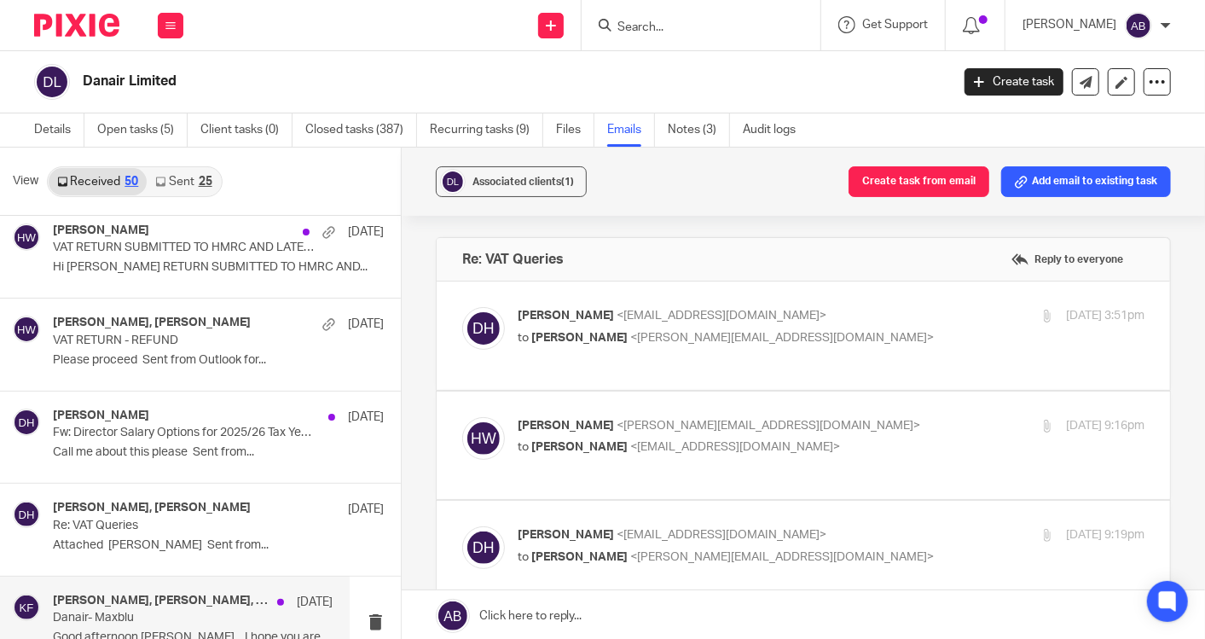
scroll to position [0, 0]
click at [857, 326] on div "Daniel Hills <danielhills@danairlimited.com> to Hannah Whitham <hannah@together…" at bounding box center [727, 326] width 418 height 39
checkbox input "true"
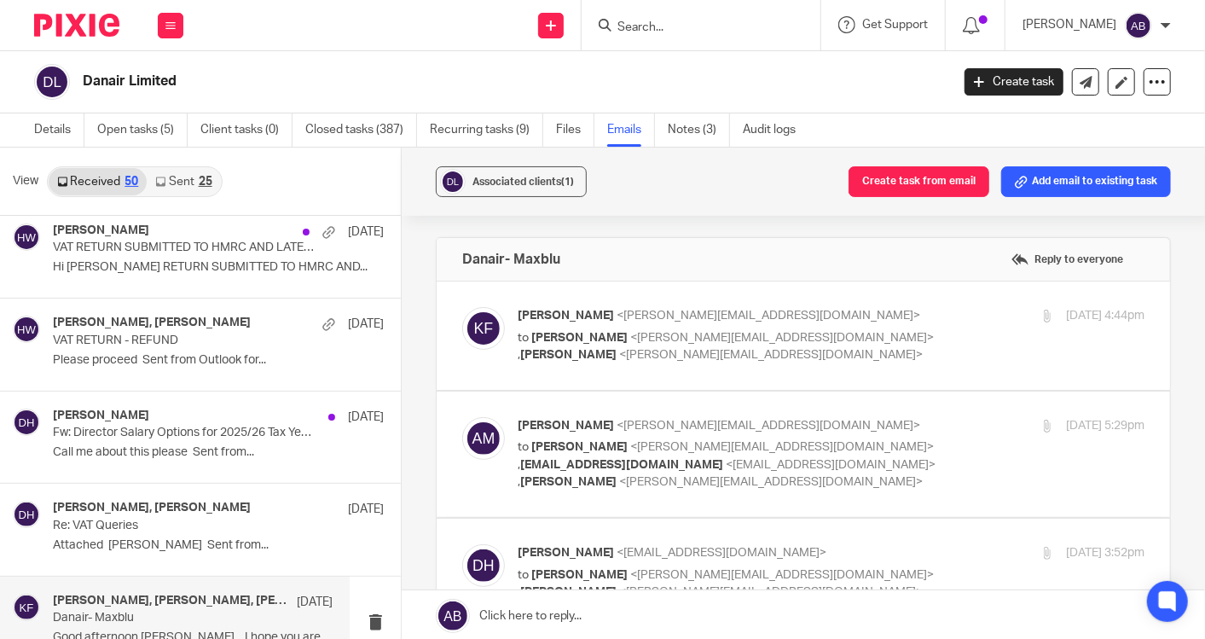
click at [835, 362] on p "to Aaron Mcleish <aaron@togetherwecount.co.uk> , Hannah Whitham <hannah@togethe…" at bounding box center [727, 346] width 418 height 35
checkbox input "true"
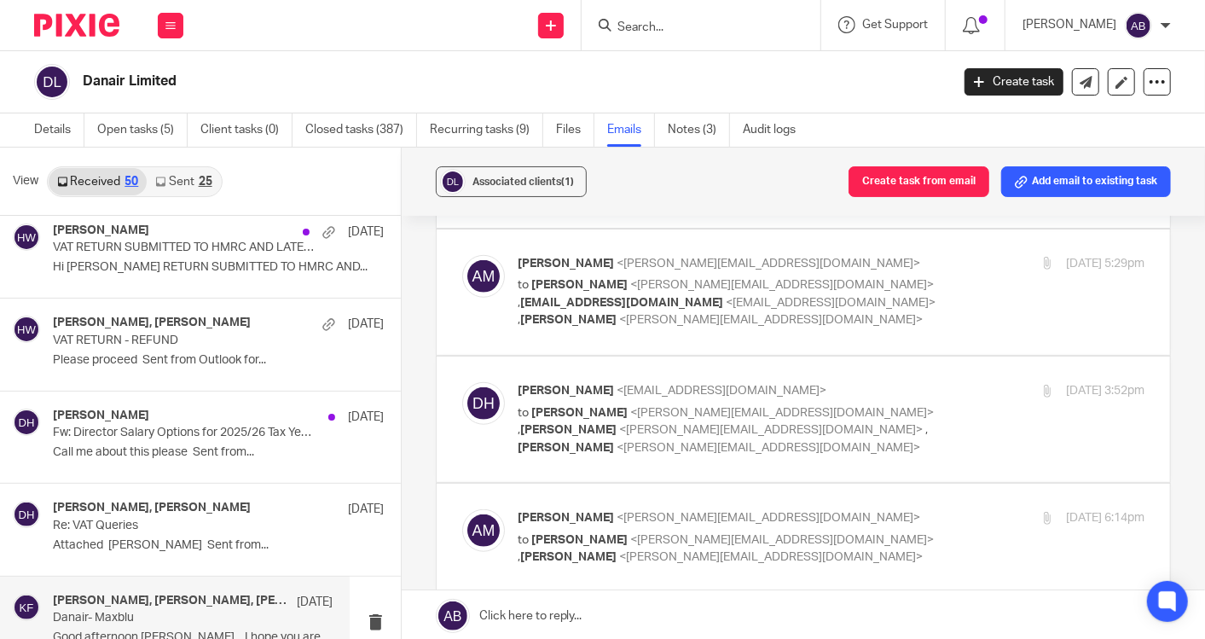
scroll to position [663, 0]
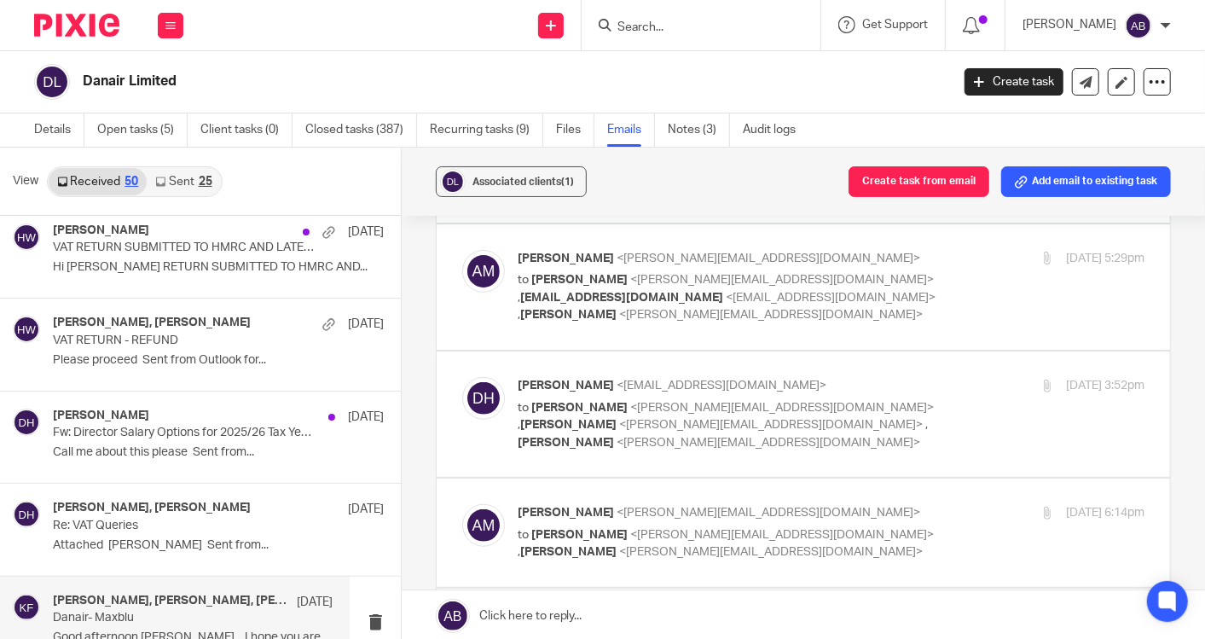
click at [894, 254] on p "Aaron Mcleish <aaron@togetherwecount.co.uk>" at bounding box center [727, 259] width 418 height 18
checkbox input "true"
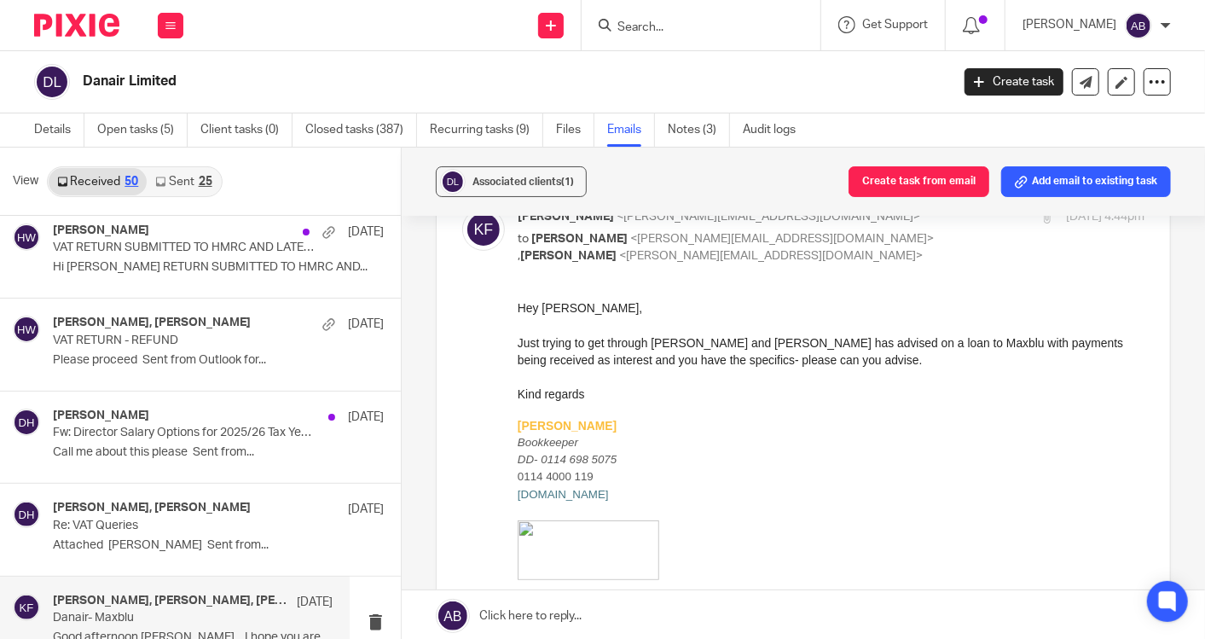
scroll to position [0, 0]
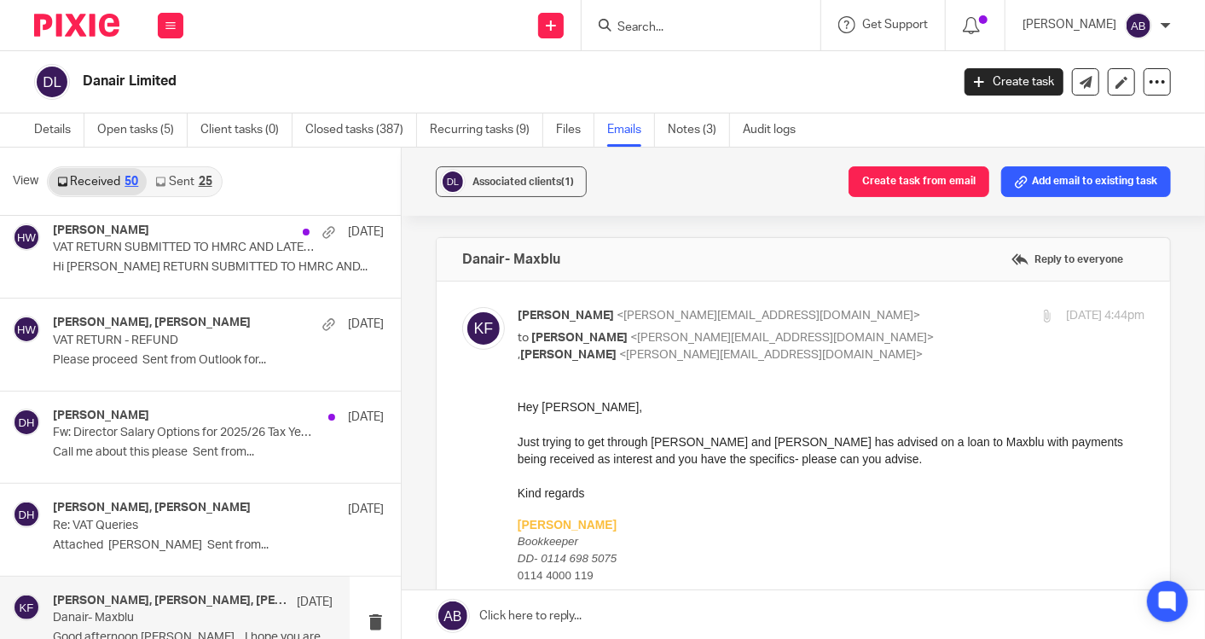
click at [878, 301] on label at bounding box center [803, 583] width 733 height 604
click at [462, 306] on input "checkbox" at bounding box center [461, 306] width 1 height 1
checkbox input "false"
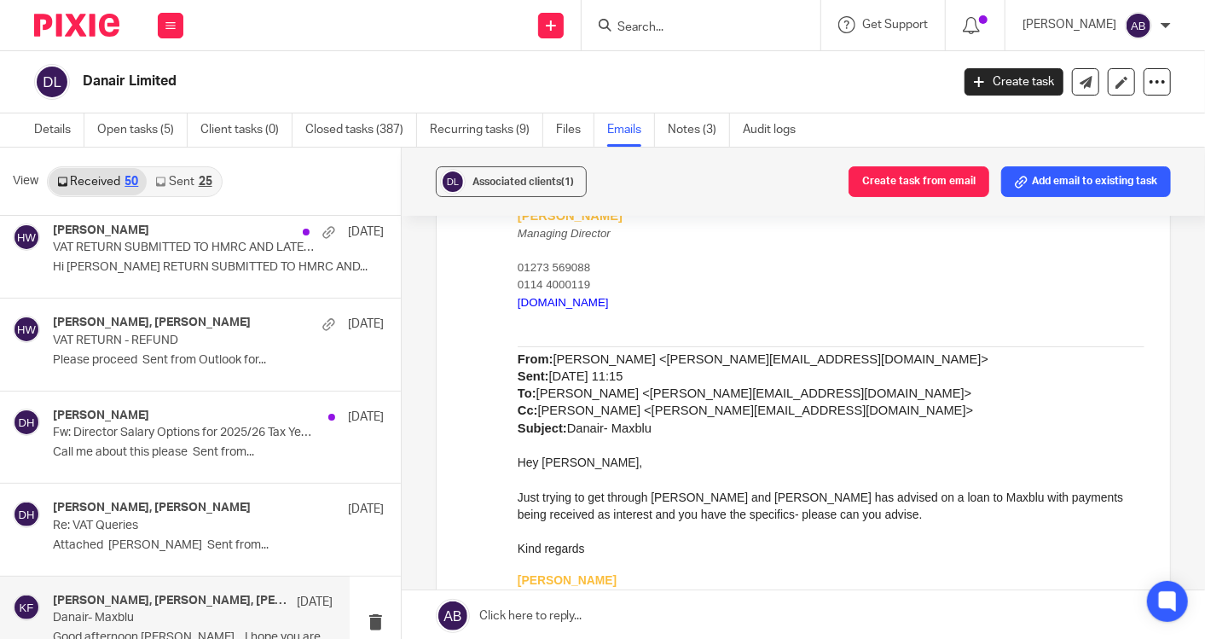
scroll to position [189, 0]
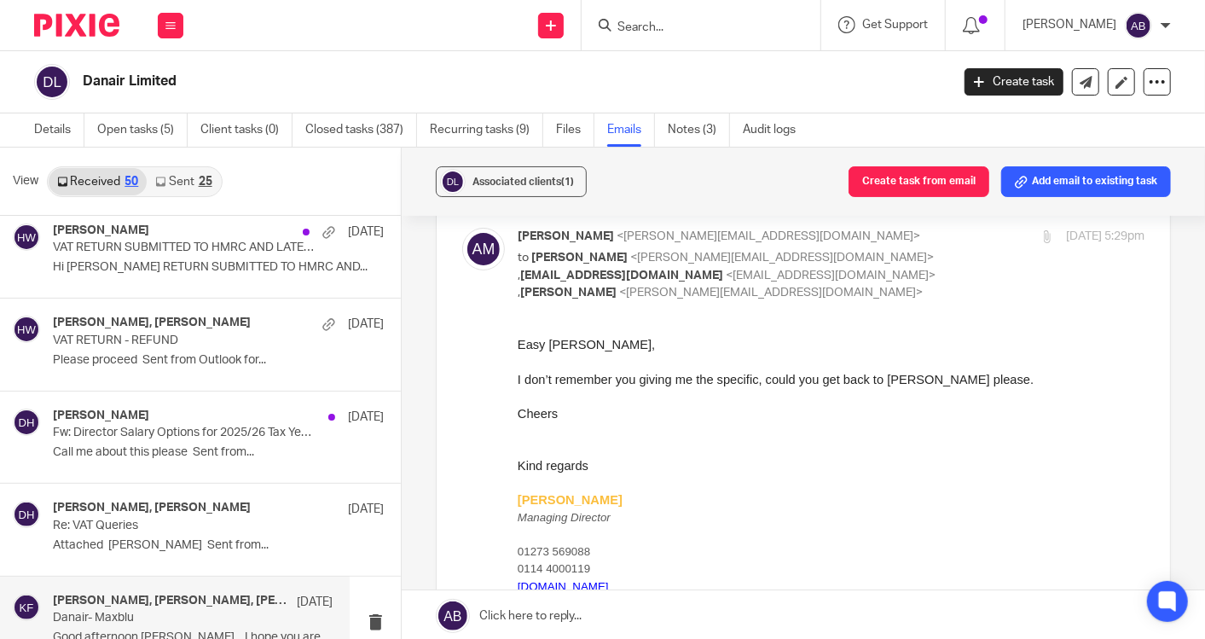
click at [836, 241] on p "Aaron Mcleish <aaron@togetherwecount.co.uk>" at bounding box center [727, 237] width 418 height 18
checkbox input "false"
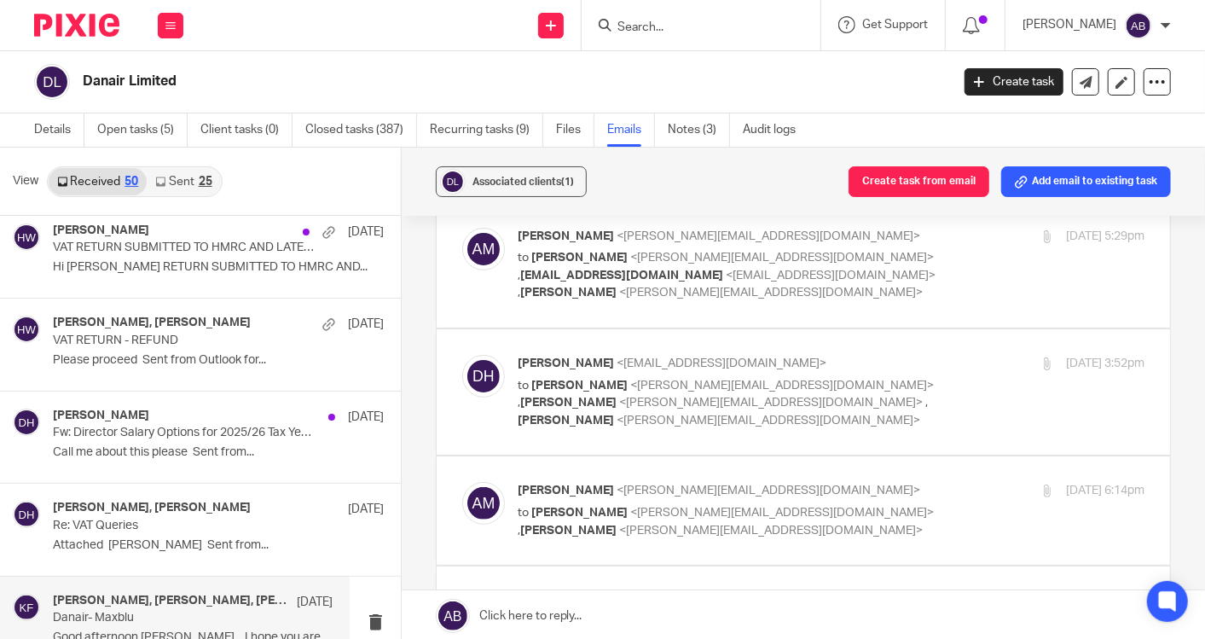
click at [936, 355] on div "12 Mar 2025 3:52pm" at bounding box center [1040, 364] width 209 height 18
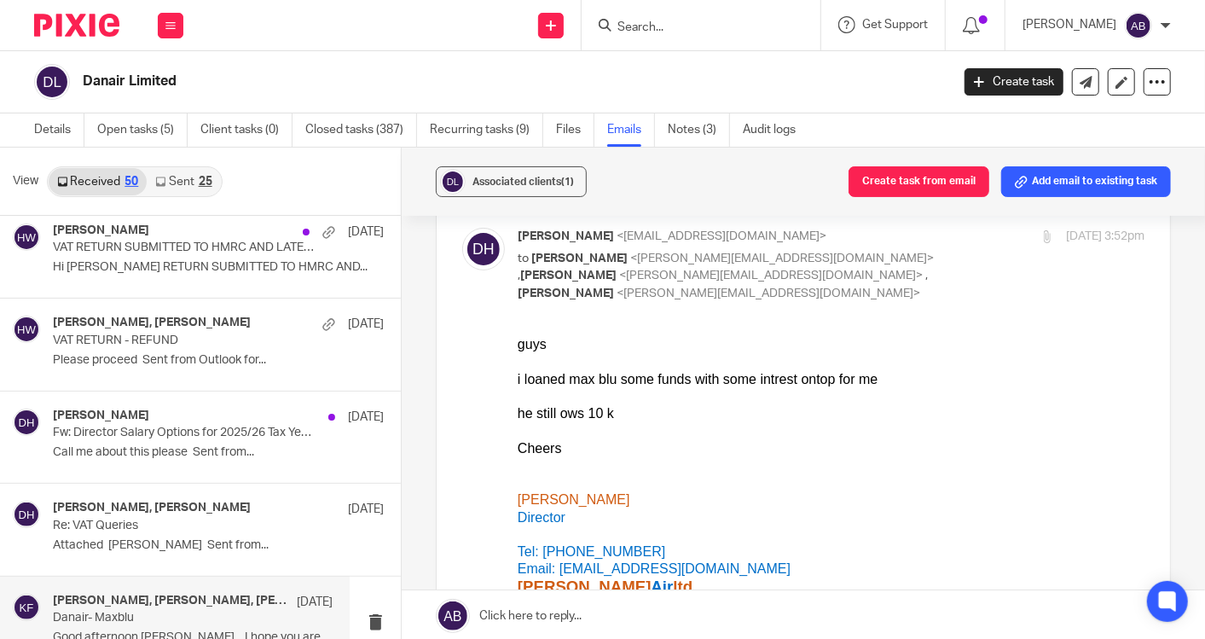
scroll to position [284, 0]
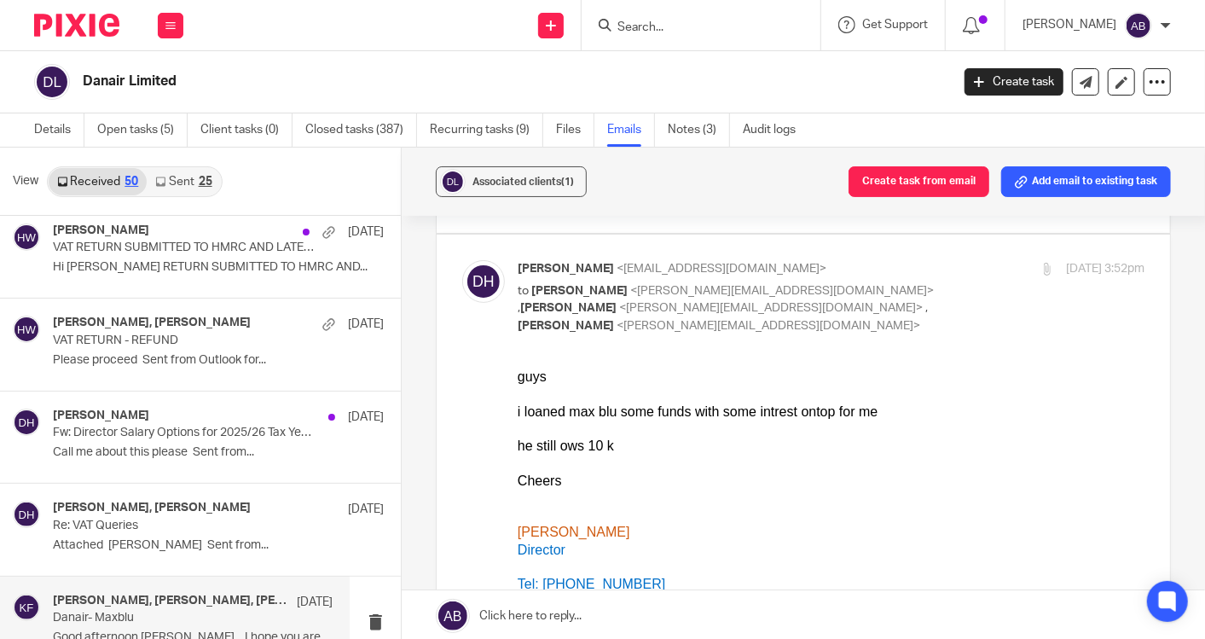
click at [911, 270] on p "Daniel Hills <danielhills@danairlimited.com>" at bounding box center [727, 269] width 418 height 18
checkbox input "false"
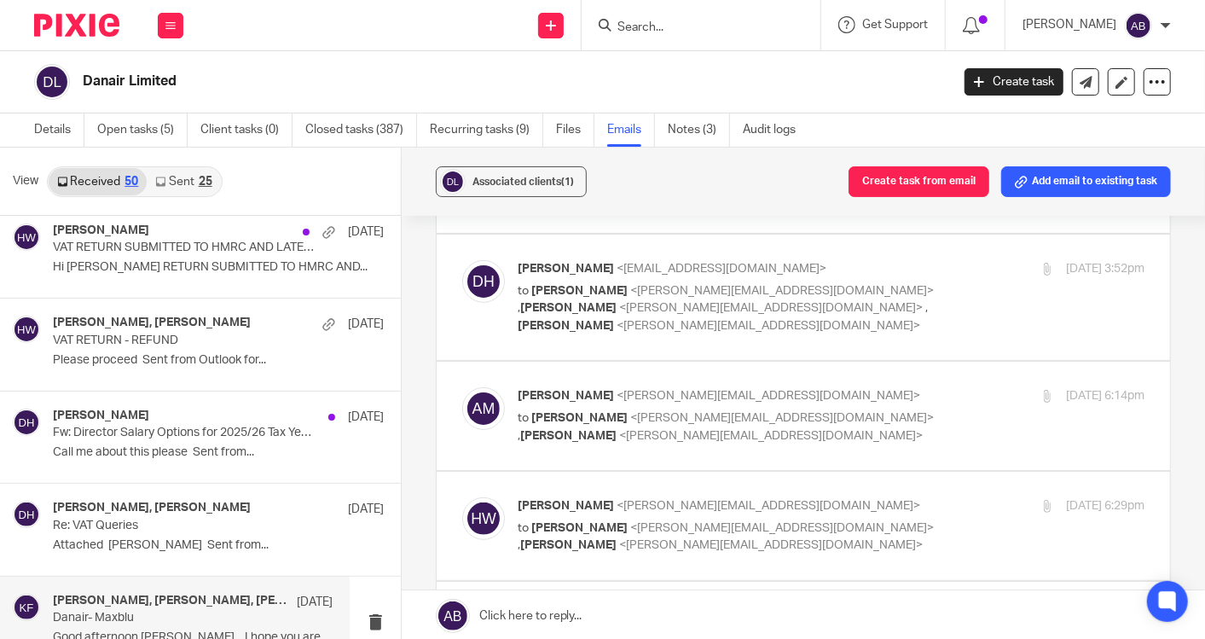
click at [919, 404] on div "Aaron Mcleish <aaron@togetherwecount.co.uk> to Kim Faulkner <kim@togetherwecoun…" at bounding box center [831, 415] width 627 height 57
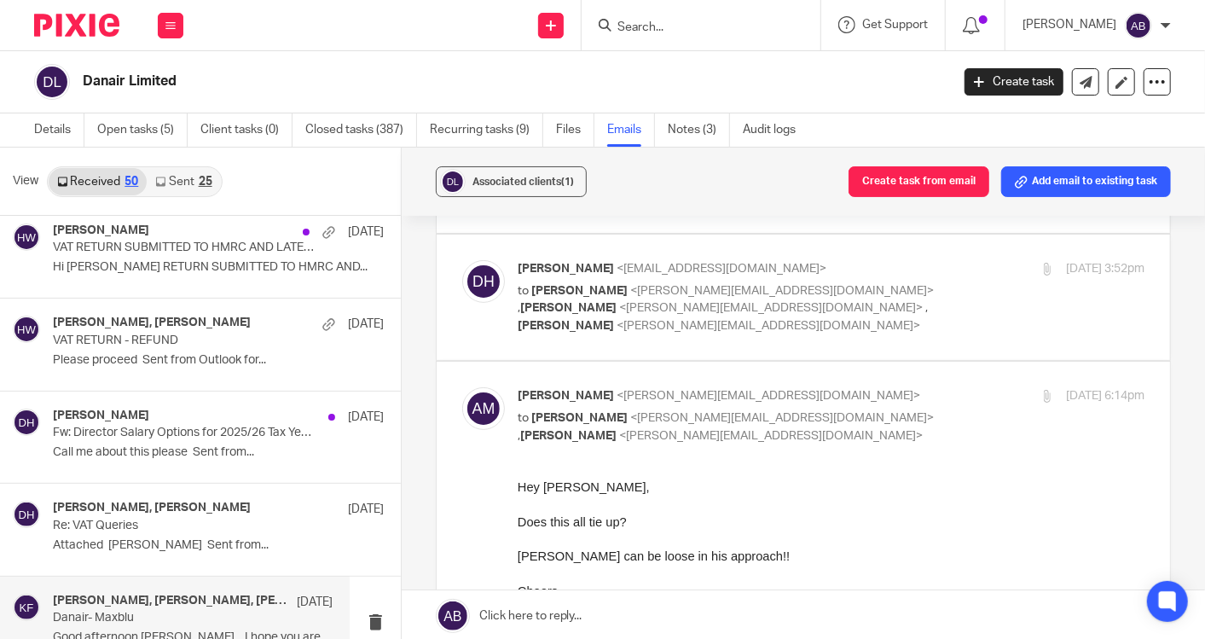
scroll to position [0, 0]
click at [936, 387] on div "13 Mar 2025 6:14pm" at bounding box center [1040, 396] width 209 height 18
checkbox input "false"
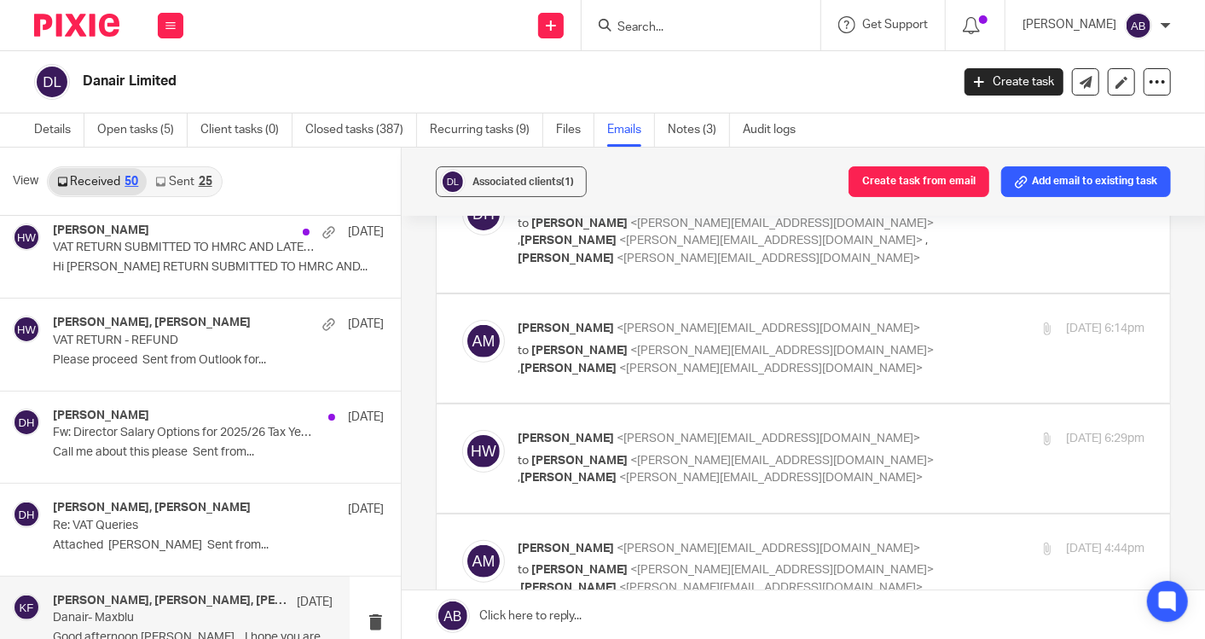
scroll to position [379, 0]
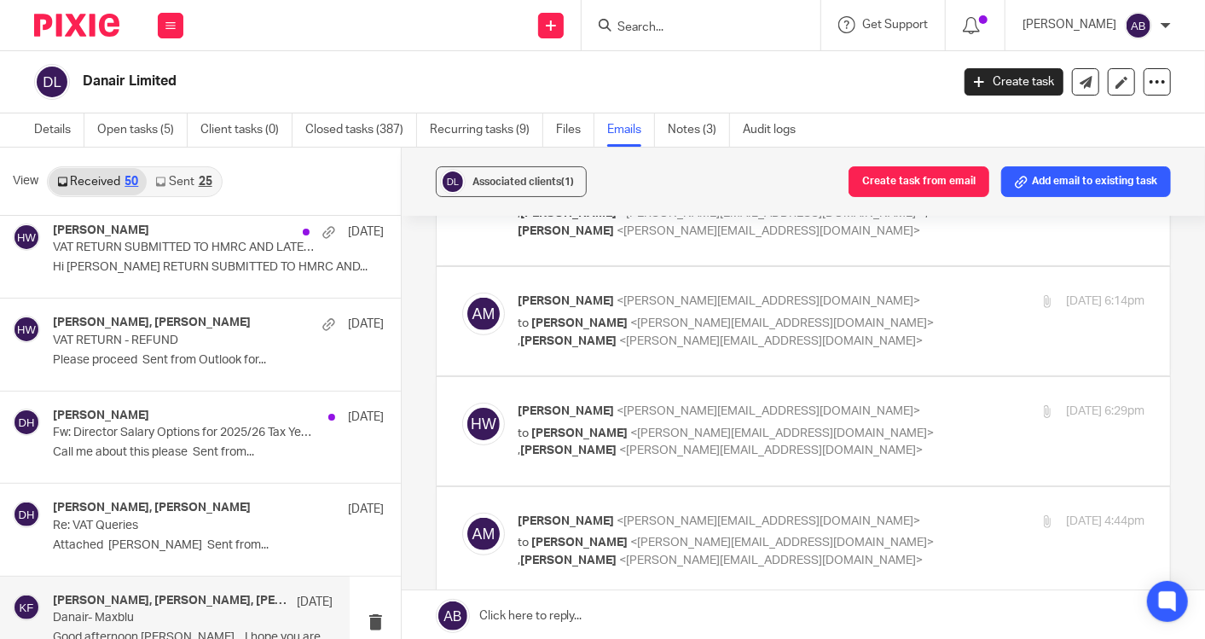
click at [921, 418] on div "Hannah Whitham <hannah@togetherwecount.co.uk> to Aaron Mcleish <aaron@togetherw…" at bounding box center [831, 431] width 627 height 57
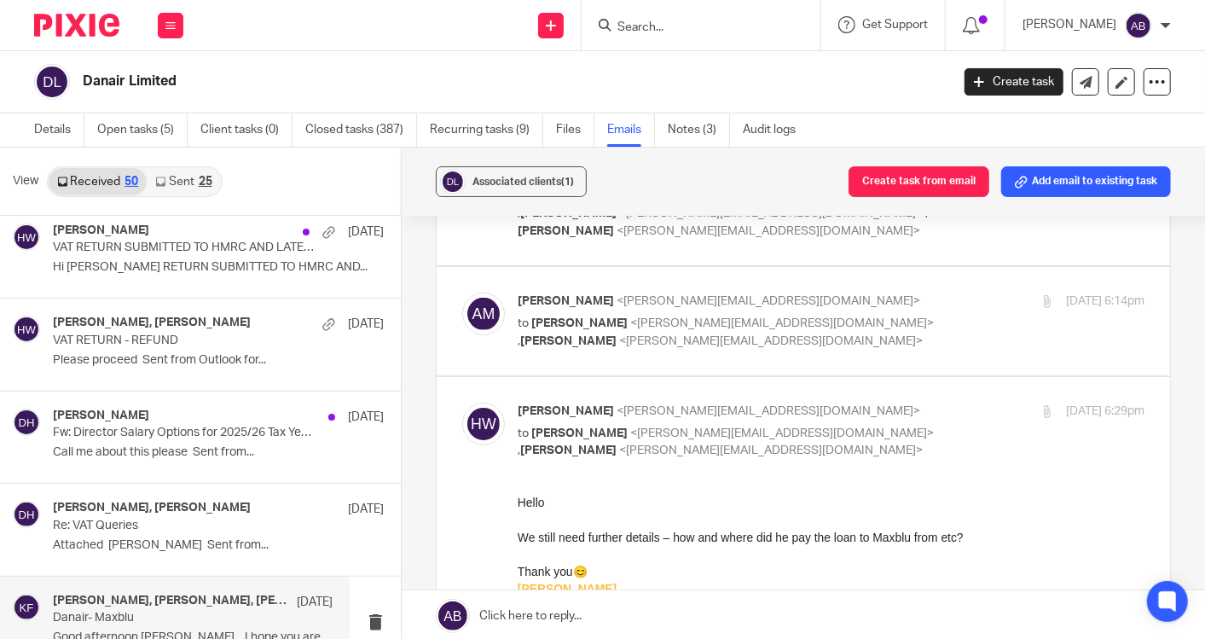
scroll to position [0, 0]
click at [462, 402] on input "checkbox" at bounding box center [461, 402] width 1 height 1
checkbox input "false"
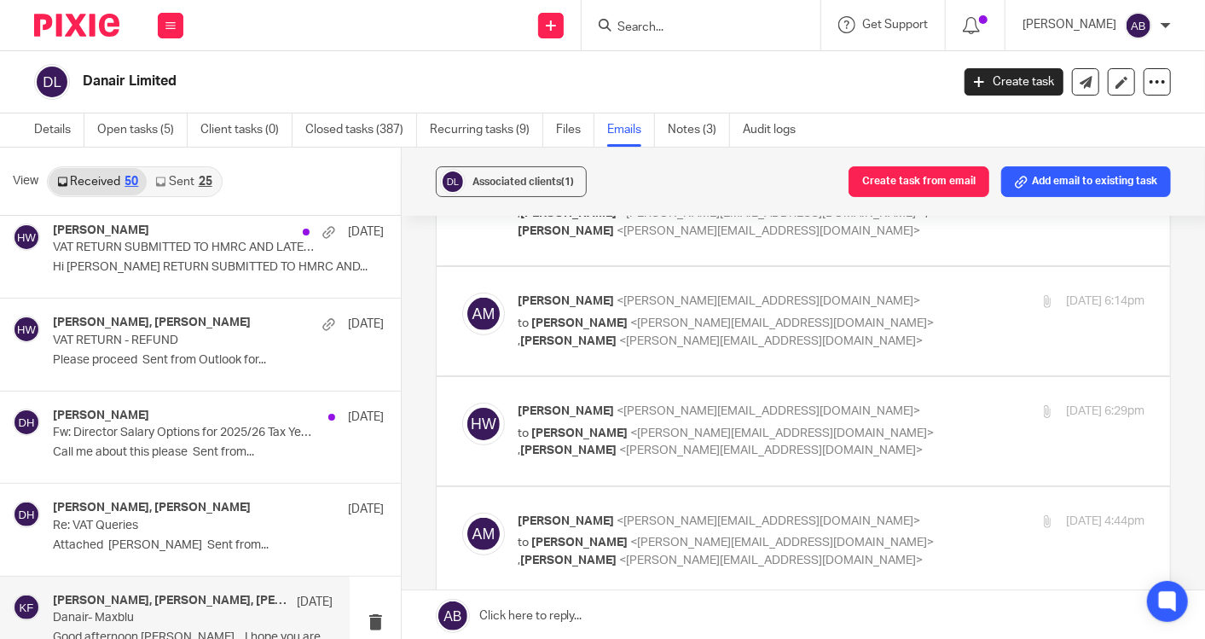
scroll to position [473, 0]
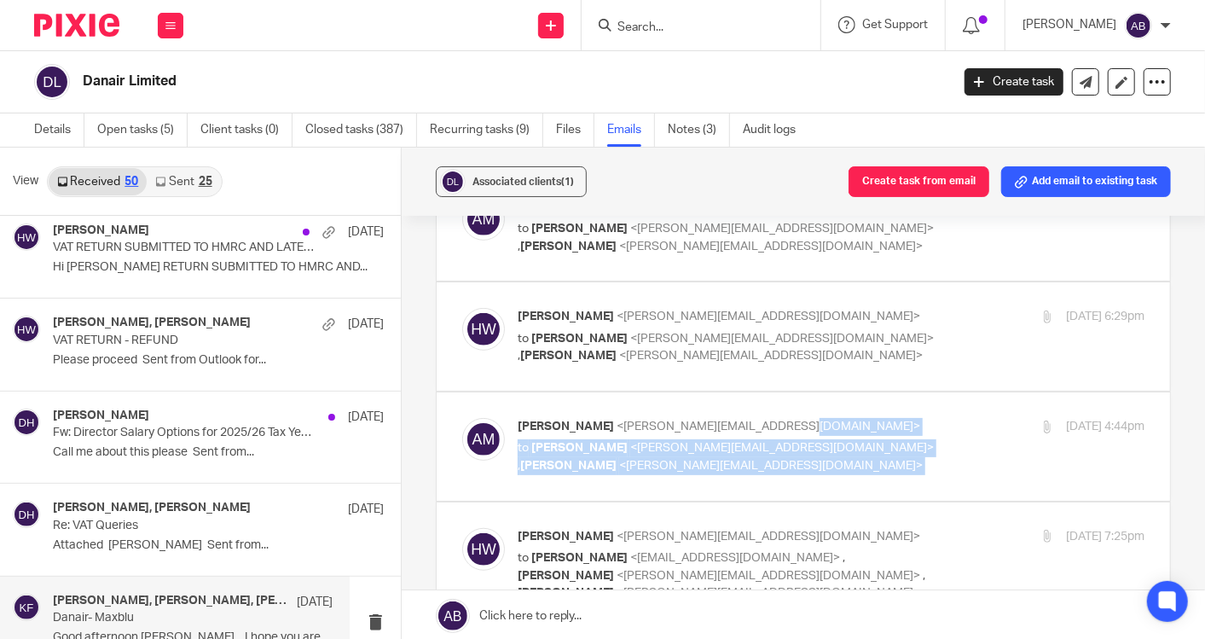
click at [915, 421] on div "Aaron Mcleish <aaron@togetherwecount.co.uk> to Hannah Whitham <hannah@togetherw…" at bounding box center [831, 446] width 627 height 57
drag, startPoint x: 915, startPoint y: 421, endPoint x: 930, endPoint y: 445, distance: 27.9
click at [930, 445] on div "Aaron Mcleish <aaron@togetherwecount.co.uk> to Hannah Whitham <hannah@togetherw…" at bounding box center [831, 446] width 627 height 57
click at [936, 431] on div "14 Mar 2025 4:44pm" at bounding box center [1040, 427] width 209 height 18
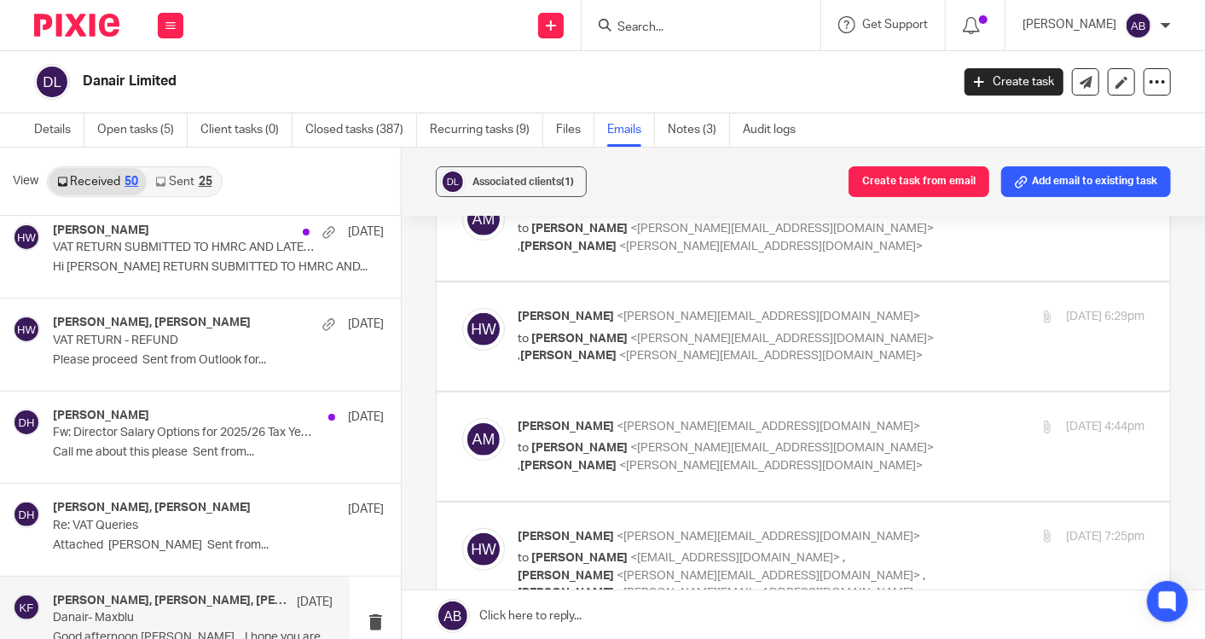
click at [906, 421] on p "Aaron Mcleish <aaron@togetherwecount.co.uk>" at bounding box center [727, 427] width 418 height 18
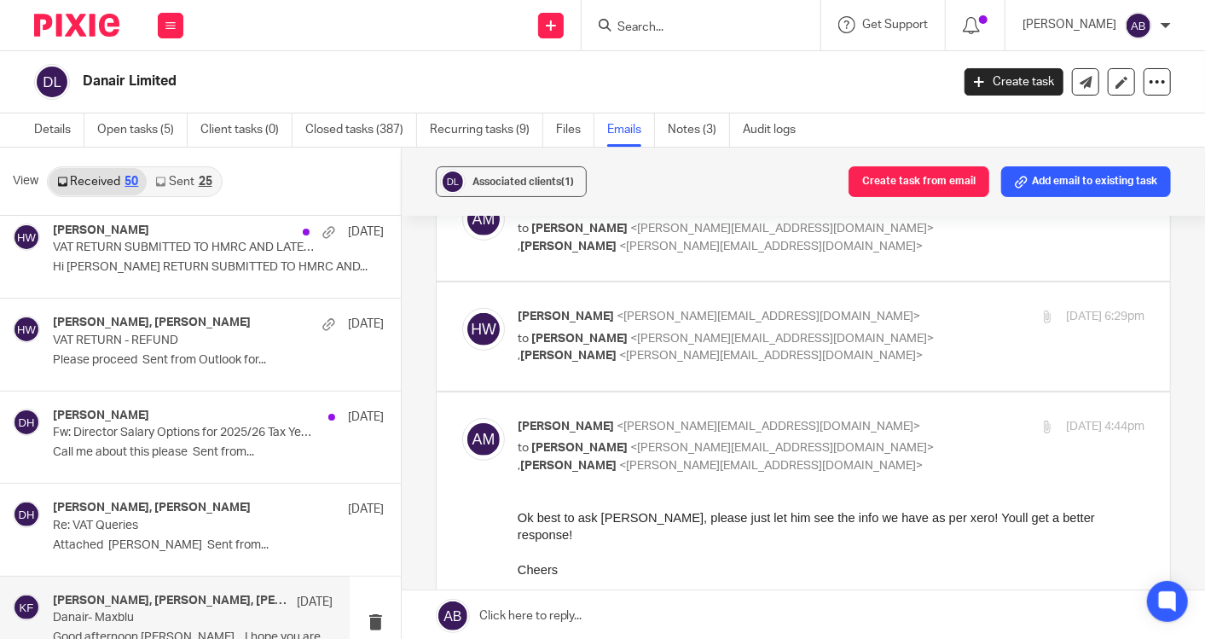
scroll to position [0, 0]
click at [462, 417] on input "checkbox" at bounding box center [461, 417] width 1 height 1
checkbox input "false"
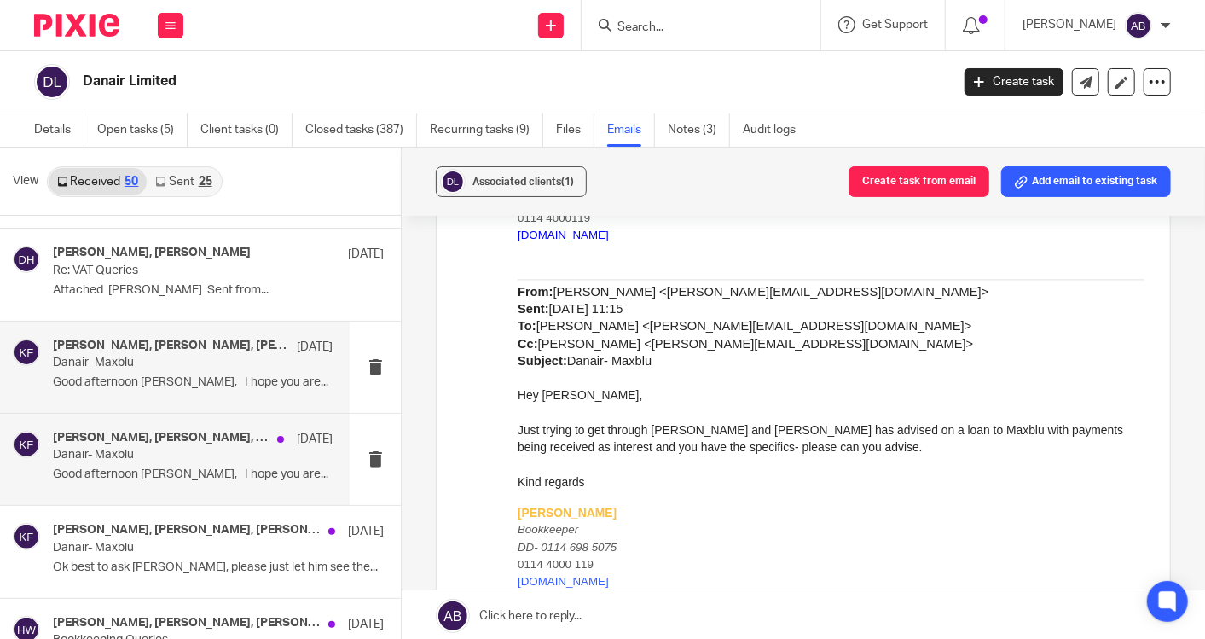
scroll to position [2867, 0]
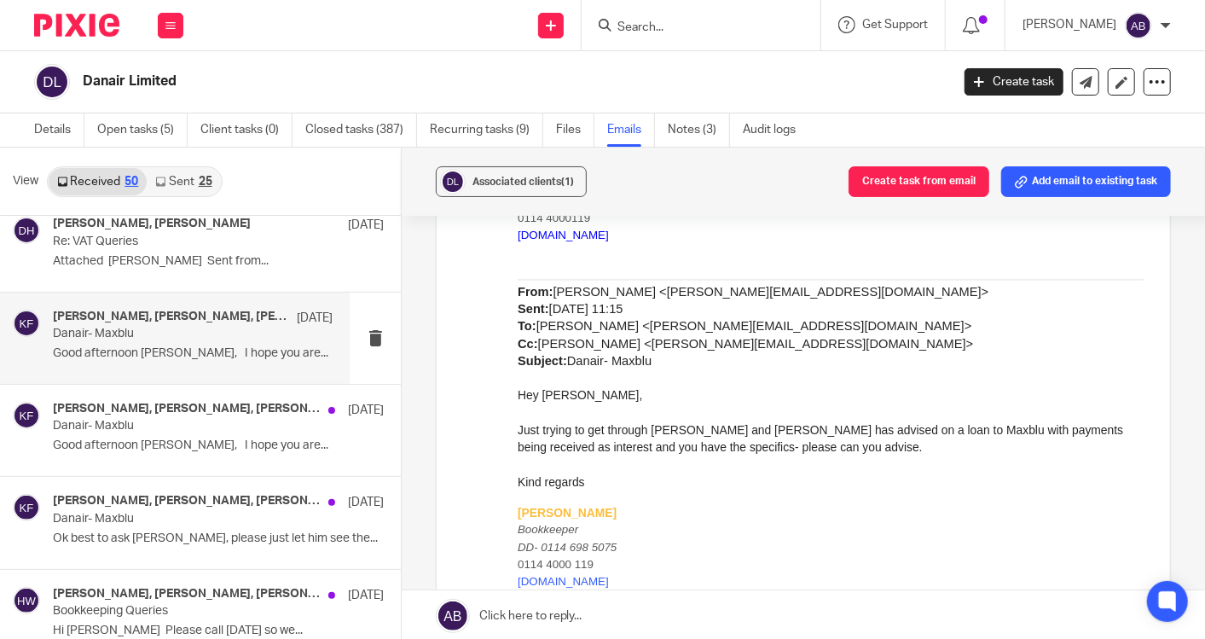
click at [638, 33] on input "Search" at bounding box center [693, 27] width 154 height 15
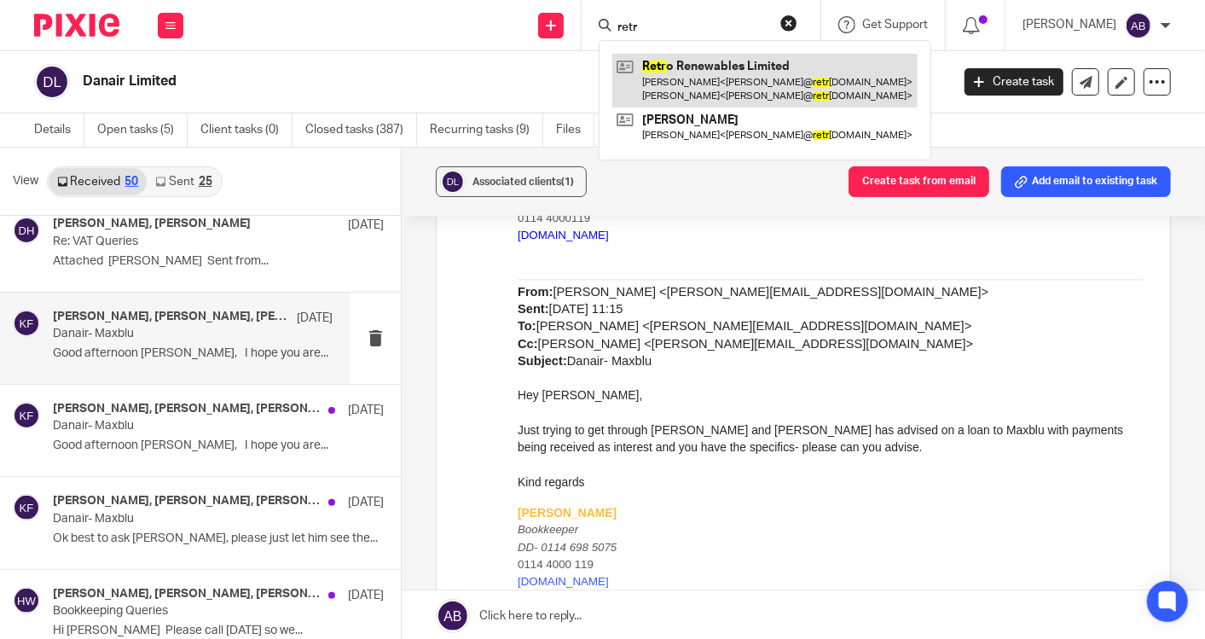
type input "retr"
click at [699, 69] on link at bounding box center [764, 80] width 305 height 53
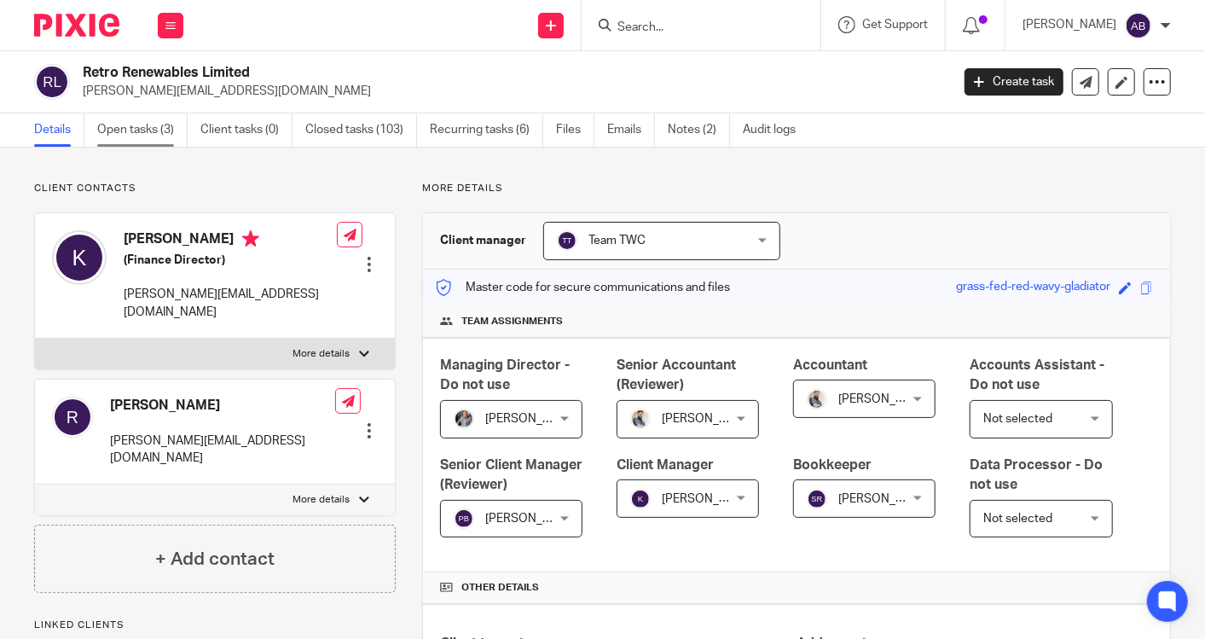
click at [155, 125] on link "Open tasks (3)" at bounding box center [142, 129] width 90 height 33
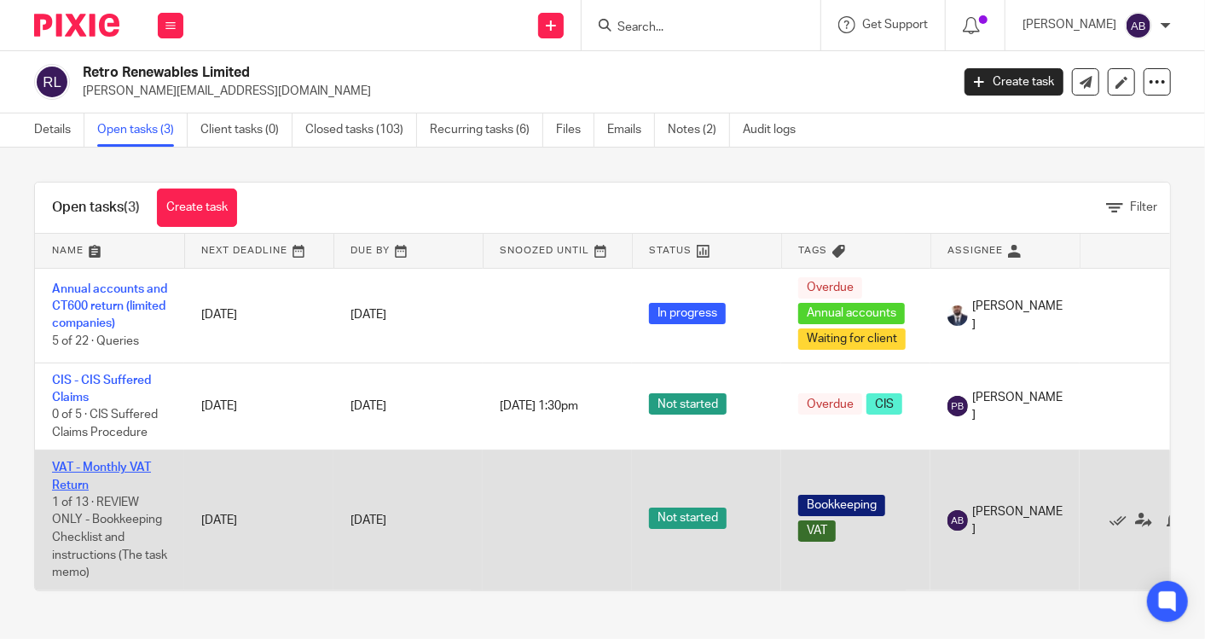
click at [113, 465] on link "VAT - Monthly VAT Return" at bounding box center [101, 475] width 99 height 29
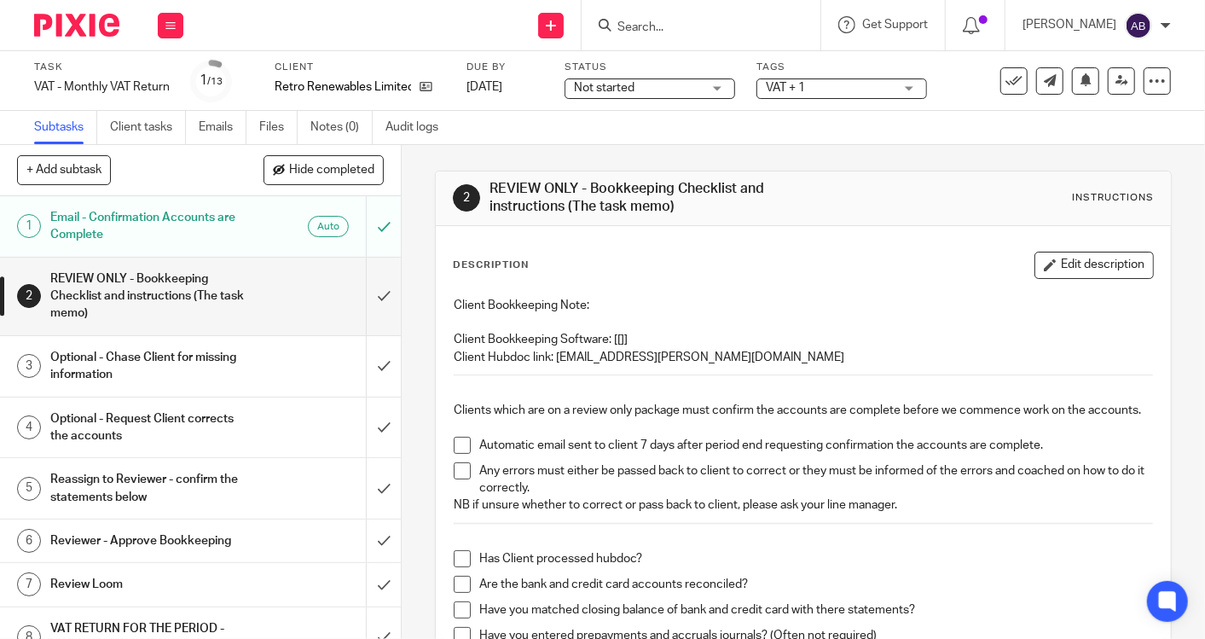
click at [176, 310] on h1 "REVIEW ONLY - Bookkeeping Checklist and instructions (The task memo)" at bounding box center [150, 296] width 200 height 61
click at [170, 418] on h1 "Optional - Request Client corrects the accounts" at bounding box center [150, 427] width 200 height 43
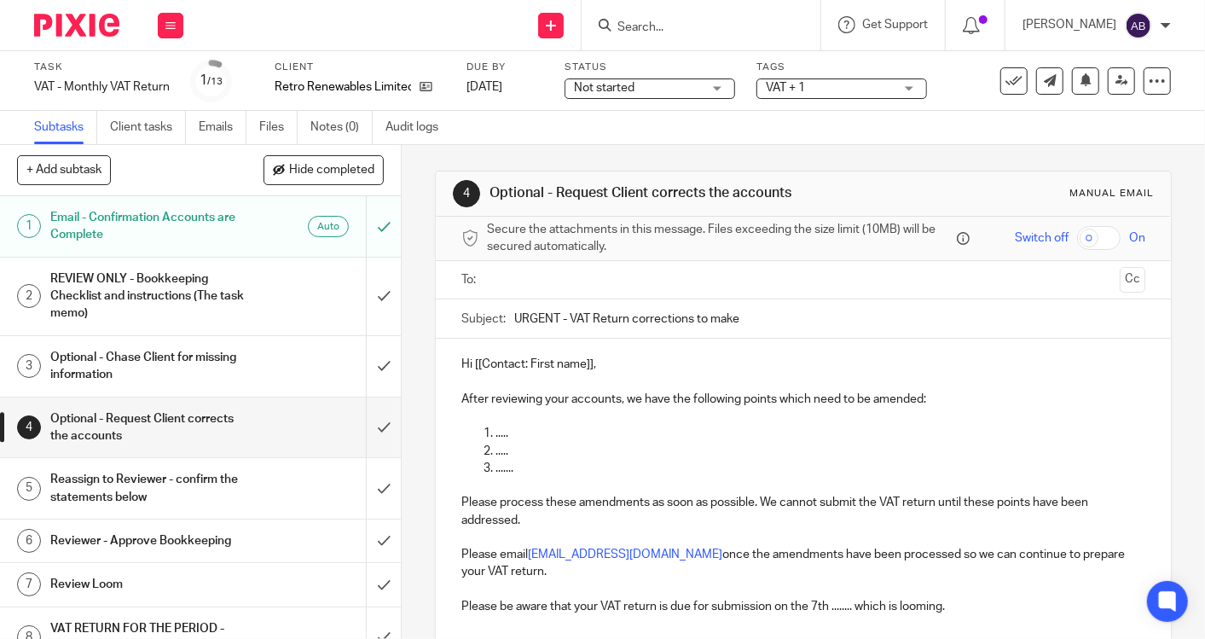
click at [158, 359] on h1 "Optional - Chase Client for missing information" at bounding box center [150, 366] width 200 height 43
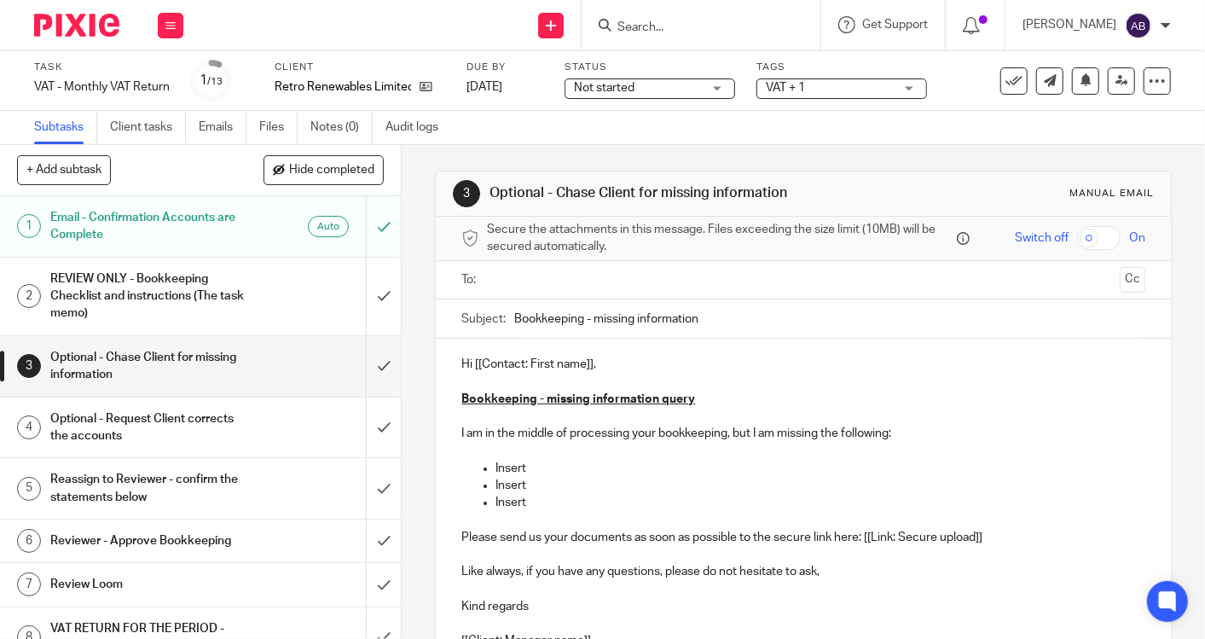
click at [163, 287] on h1 "REVIEW ONLY - Bookkeeping Checklist and instructions (The task memo)" at bounding box center [150, 296] width 200 height 61
